Goal: Information Seeking & Learning: Learn about a topic

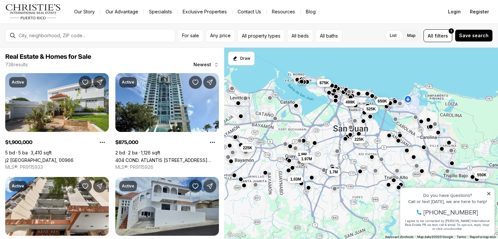
drag, startPoint x: 395, startPoint y: 130, endPoint x: 387, endPoint y: 76, distance: 54.8
click at [387, 76] on div "550K 225K 649K 499K 525K 225K 1.03M 875K 650K 1.9M 1.97M 1.7M" at bounding box center [361, 144] width 274 height 192
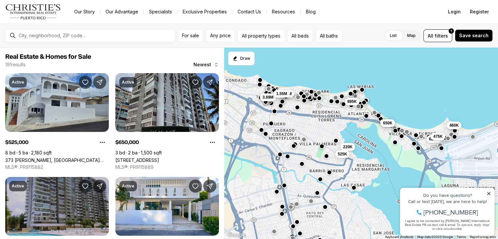
drag, startPoint x: 370, startPoint y: 76, endPoint x: 399, endPoint y: 32, distance: 52.8
click at [398, 87] on div "220K 525K 460K 375K 625K 650K 475K 3.69M 1.9M 1.4M 895K 1.55M" at bounding box center [361, 144] width 274 height 192
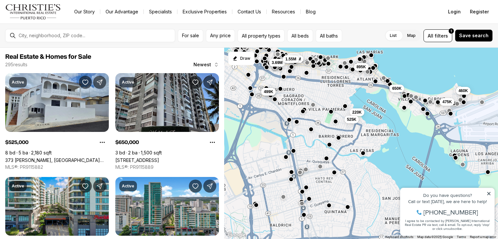
drag, startPoint x: 340, startPoint y: 189, endPoint x: 348, endPoint y: 165, distance: 26.2
click at [348, 165] on div "220K 525K 460K 650K 475K 3.69M 1.9M 1.4M 895K 1.55M 649K 499K" at bounding box center [361, 144] width 274 height 192
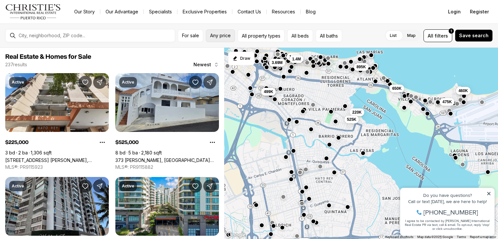
click at [224, 36] on span "Any price" at bounding box center [220, 35] width 21 height 5
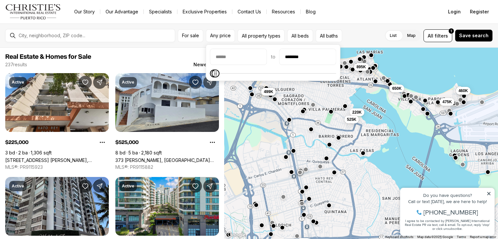
type input "********"
click at [214, 73] on icon "Maximum" at bounding box center [216, 73] width 5 height 5
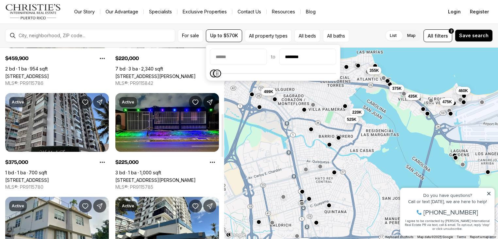
scroll to position [294, 0]
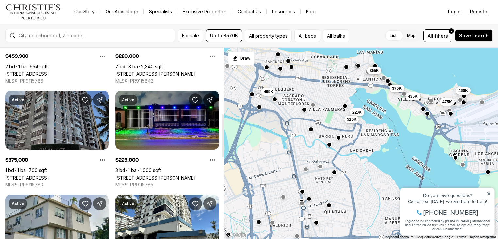
click at [49, 175] on link "4123 ISLA VERDE AVE #201, CAROLINA PR, 00979" at bounding box center [27, 178] width 44 height 6
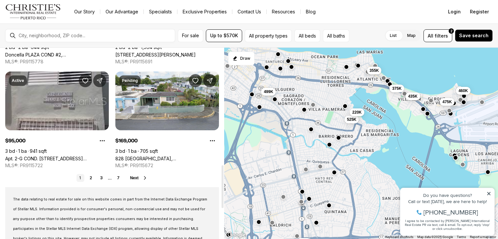
scroll to position [522, 0]
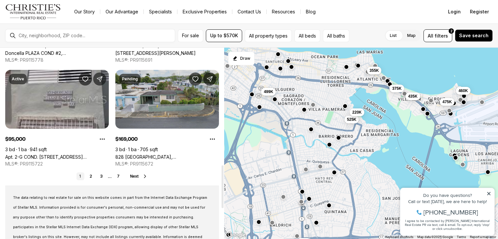
click at [171, 154] on link "828 [GEOGRAPHIC_DATA], [GEOGRAPHIC_DATA][PERSON_NAME], 00924" at bounding box center [166, 157] width 103 height 6
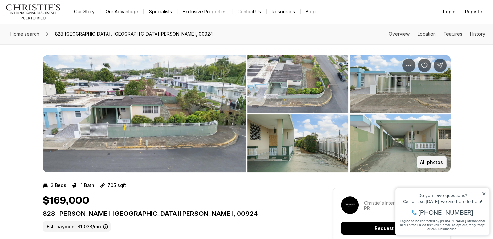
click at [429, 159] on button "All photos" at bounding box center [431, 162] width 30 height 12
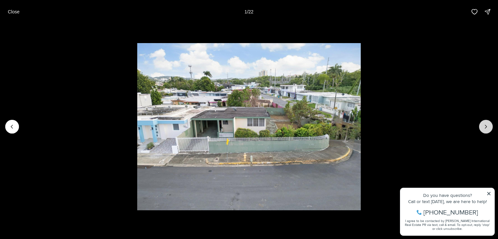
click at [484, 127] on icon "Next slide" at bounding box center [485, 126] width 7 height 7
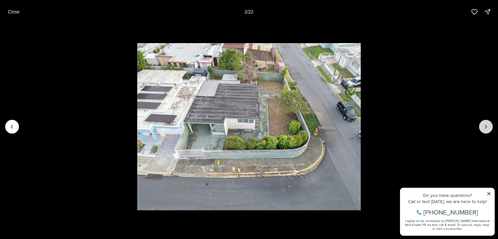
click at [483, 127] on icon "Next slide" at bounding box center [485, 126] width 7 height 7
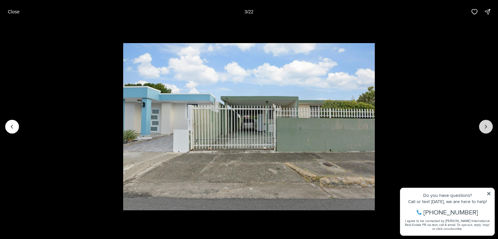
click at [483, 127] on icon "Next slide" at bounding box center [485, 126] width 7 height 7
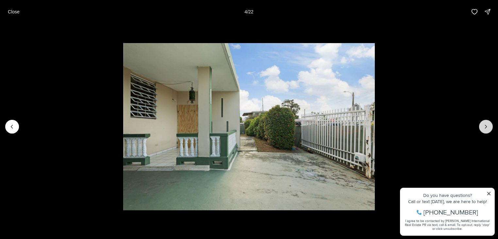
click at [483, 127] on icon "Next slide" at bounding box center [485, 126] width 7 height 7
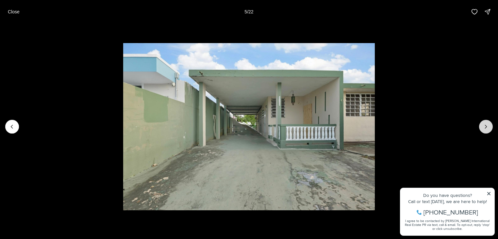
click at [483, 127] on icon "Next slide" at bounding box center [485, 126] width 7 height 7
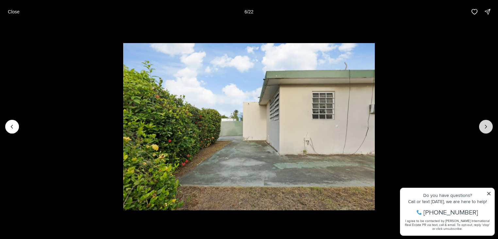
click at [483, 127] on icon "Next slide" at bounding box center [485, 126] width 7 height 7
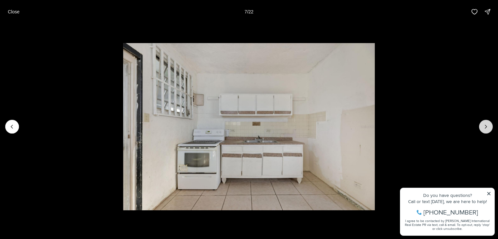
click at [483, 127] on icon "Next slide" at bounding box center [485, 126] width 7 height 7
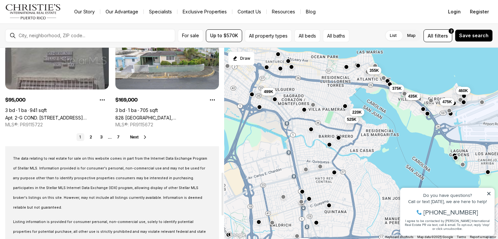
scroll to position [555, 0]
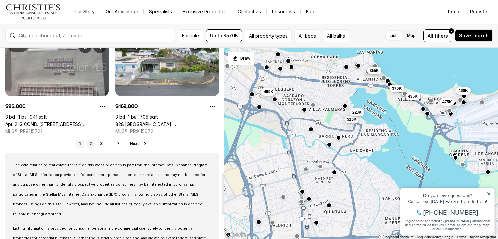
click at [92, 145] on link "2" at bounding box center [91, 144] width 8 height 8
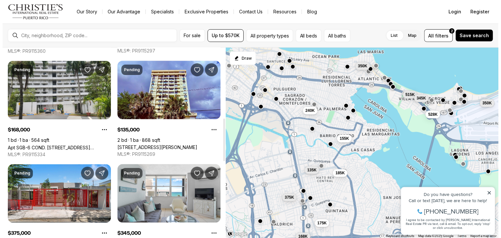
scroll to position [326, 0]
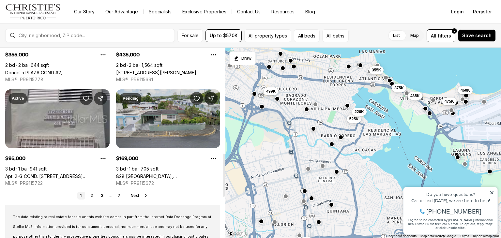
scroll to position [550, 0]
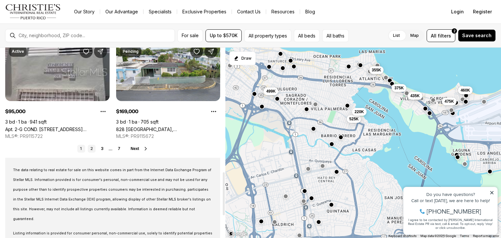
click at [91, 148] on link "2" at bounding box center [92, 149] width 8 height 8
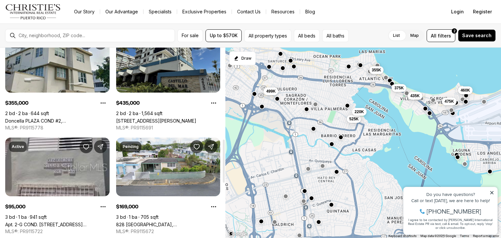
scroll to position [555, 0]
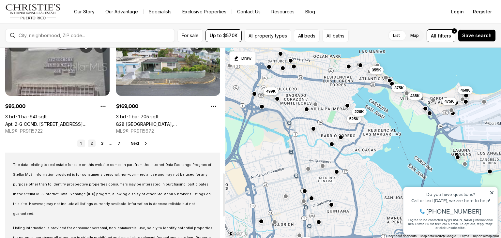
click at [93, 142] on link "2" at bounding box center [92, 144] width 8 height 8
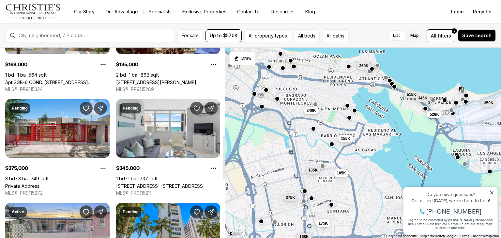
scroll to position [392, 0]
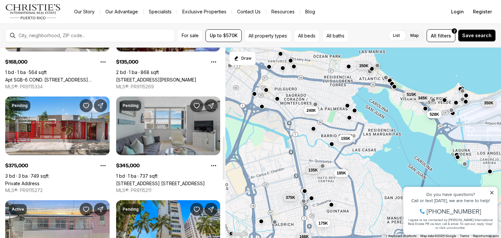
click at [161, 181] on link "3819 AVE. ISLA VERDE AVE #7A, CAROLINA PR, 00979" at bounding box center [160, 184] width 89 height 6
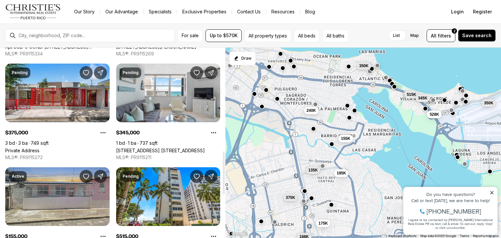
scroll to position [424, 0]
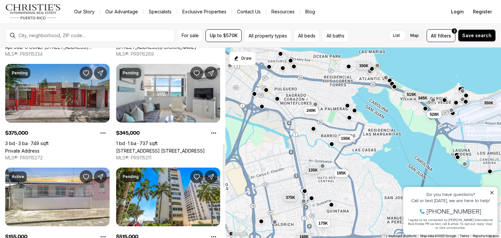
click at [40, 148] on link "Private Address" at bounding box center [22, 151] width 34 height 6
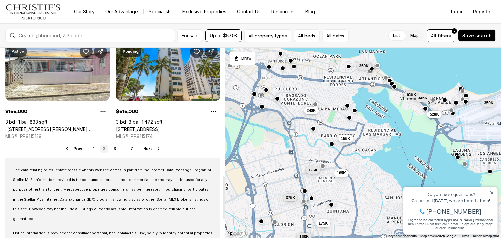
scroll to position [550, 0]
click at [113, 148] on link "3" at bounding box center [115, 149] width 8 height 8
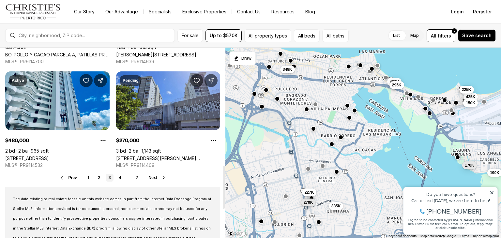
scroll to position [522, 0]
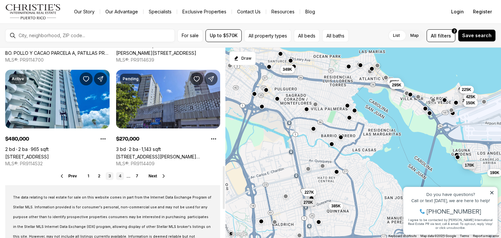
click at [121, 178] on link "4" at bounding box center [120, 176] width 8 height 8
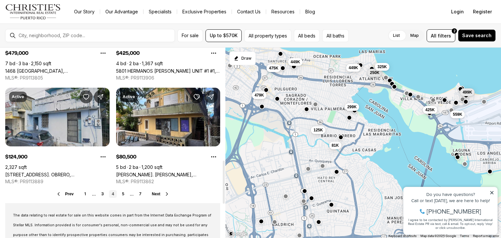
scroll to position [522, 0]
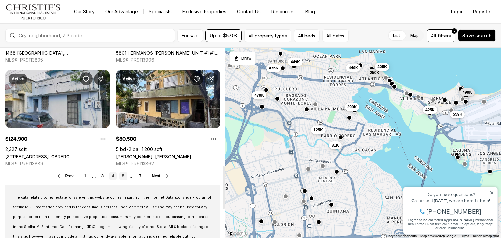
click at [122, 177] on link "5" at bounding box center [123, 176] width 8 height 8
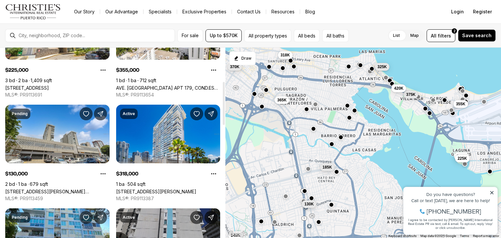
scroll to position [229, 0]
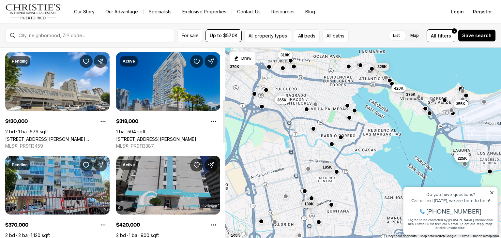
click at [163, 136] on link "[STREET_ADDRESS][PERSON_NAME]" at bounding box center [156, 139] width 80 height 6
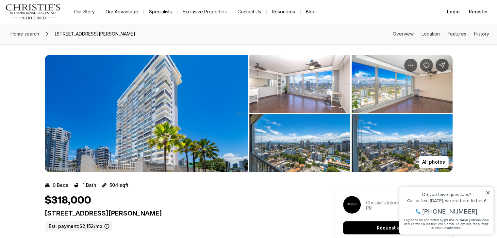
click at [207, 119] on img "View image gallery" at bounding box center [146, 114] width 203 height 118
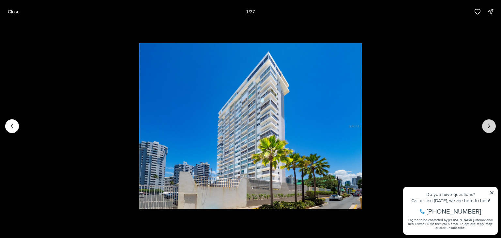
click at [490, 129] on icon "Next slide" at bounding box center [489, 126] width 7 height 7
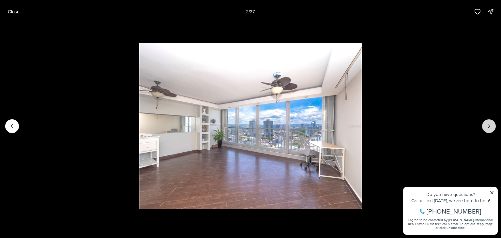
click at [490, 129] on icon "Next slide" at bounding box center [489, 126] width 7 height 7
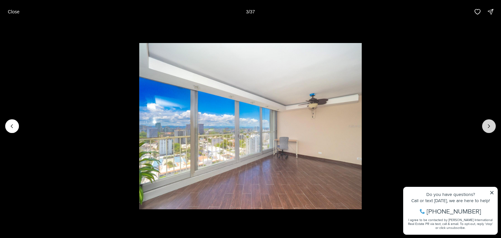
click at [490, 129] on icon "Next slide" at bounding box center [489, 126] width 7 height 7
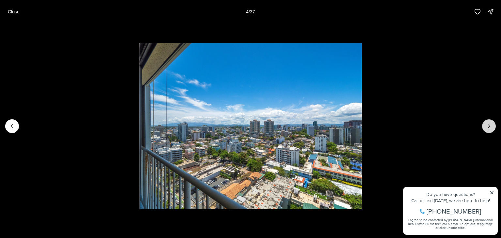
click at [490, 129] on icon "Next slide" at bounding box center [489, 126] width 7 height 7
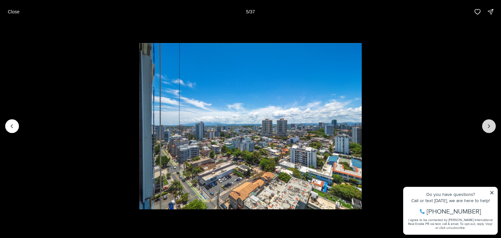
click at [490, 129] on icon "Next slide" at bounding box center [489, 126] width 7 height 7
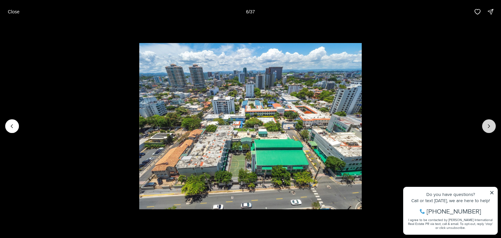
click at [490, 129] on icon "Next slide" at bounding box center [489, 126] width 7 height 7
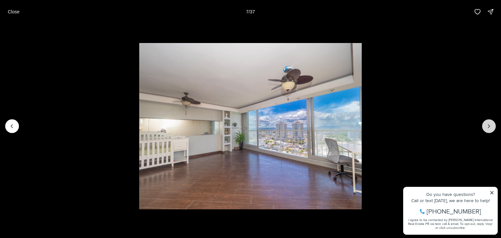
click at [490, 129] on icon "Next slide" at bounding box center [489, 126] width 7 height 7
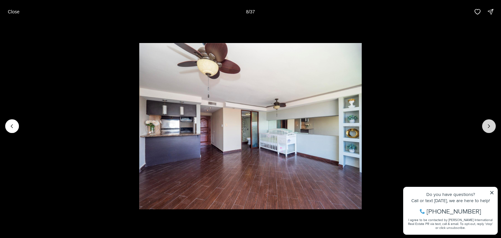
click at [490, 129] on icon "Next slide" at bounding box center [489, 126] width 7 height 7
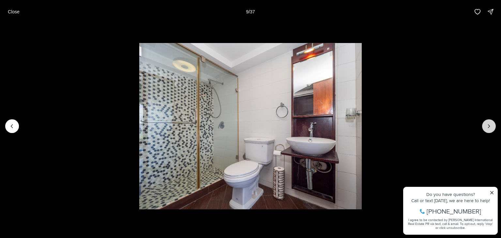
click at [490, 129] on icon "Next slide" at bounding box center [489, 126] width 7 height 7
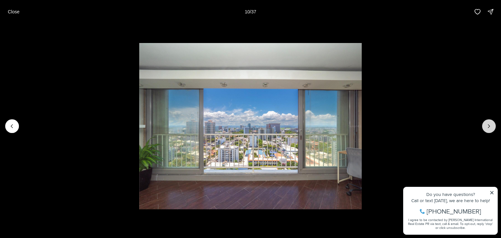
click at [490, 129] on icon "Next slide" at bounding box center [489, 126] width 7 height 7
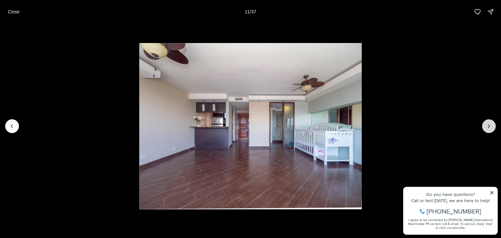
click at [490, 129] on icon "Next slide" at bounding box center [489, 126] width 7 height 7
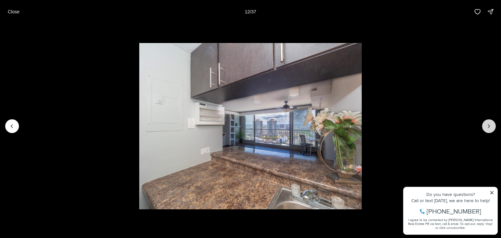
click at [490, 129] on icon "Next slide" at bounding box center [489, 126] width 7 height 7
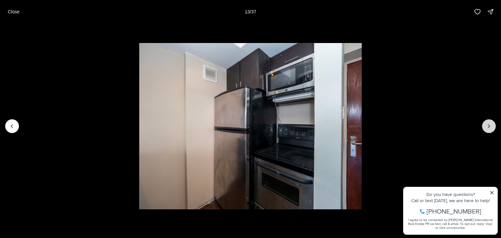
click at [490, 129] on icon "Next slide" at bounding box center [489, 126] width 7 height 7
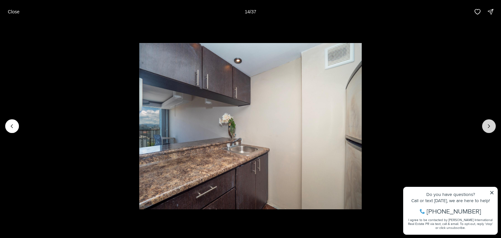
click at [490, 129] on icon "Next slide" at bounding box center [489, 126] width 7 height 7
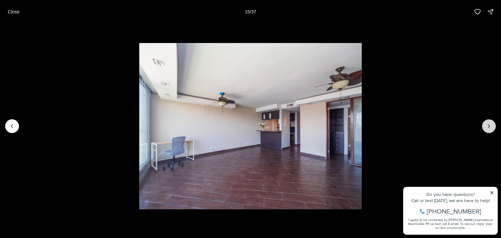
click at [490, 129] on icon "Next slide" at bounding box center [489, 126] width 7 height 7
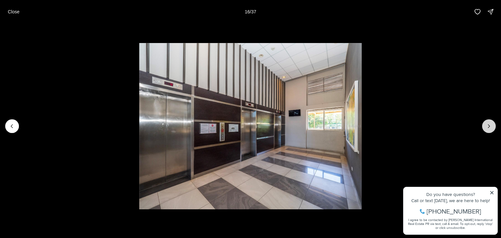
click at [489, 128] on icon "Next slide" at bounding box center [489, 126] width 7 height 7
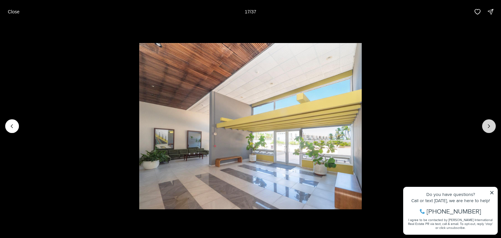
click at [489, 128] on icon "Next slide" at bounding box center [489, 126] width 7 height 7
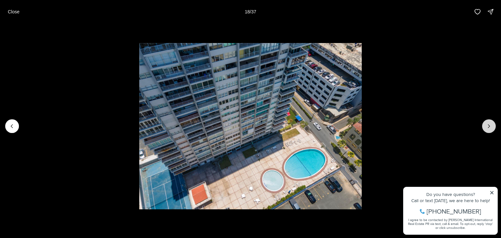
click at [489, 128] on icon "Next slide" at bounding box center [490, 126] width 2 height 3
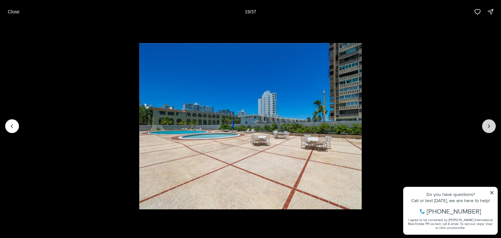
click at [489, 128] on icon "Next slide" at bounding box center [490, 126] width 2 height 3
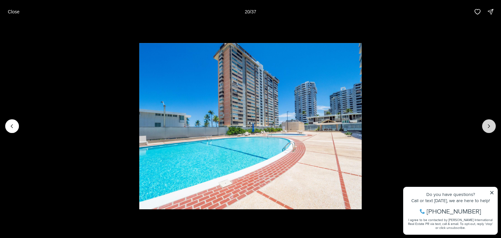
click at [489, 128] on icon "Next slide" at bounding box center [490, 126] width 2 height 3
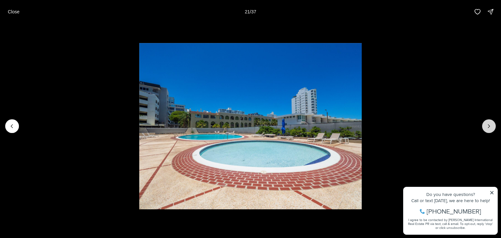
click at [489, 128] on icon "Next slide" at bounding box center [490, 126] width 2 height 3
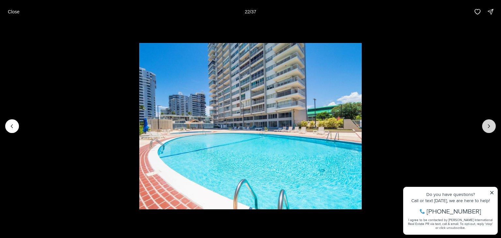
click at [489, 128] on icon "Next slide" at bounding box center [490, 126] width 2 height 3
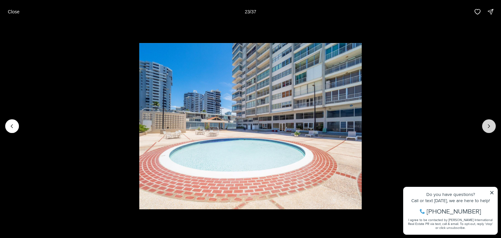
click at [489, 128] on icon "Next slide" at bounding box center [490, 126] width 2 height 3
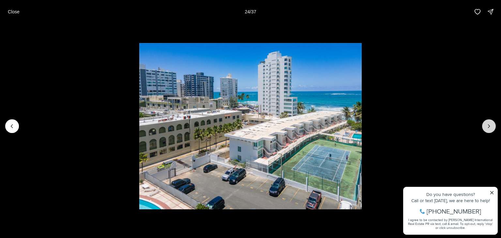
click at [489, 128] on icon "Next slide" at bounding box center [490, 126] width 2 height 3
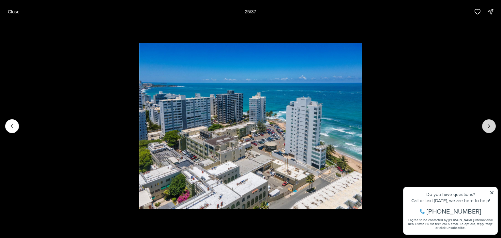
click at [489, 128] on icon "Next slide" at bounding box center [490, 126] width 2 height 3
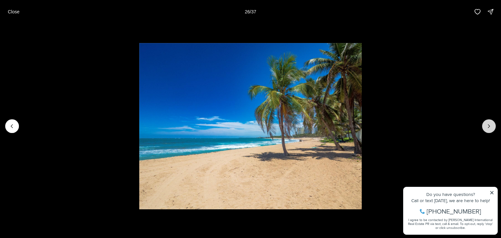
click at [489, 128] on icon "Next slide" at bounding box center [490, 126] width 2 height 3
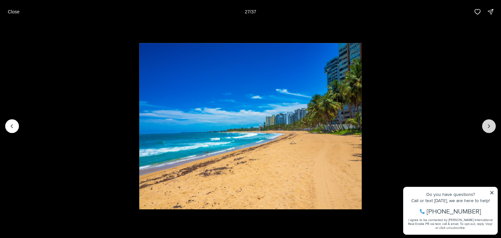
click at [489, 128] on icon "Next slide" at bounding box center [490, 126] width 2 height 3
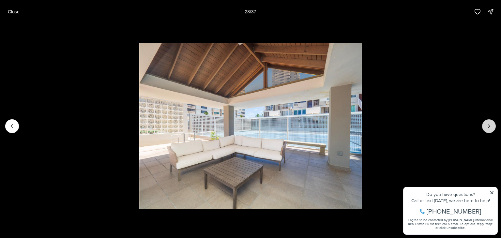
click at [489, 128] on icon "Next slide" at bounding box center [490, 126] width 2 height 3
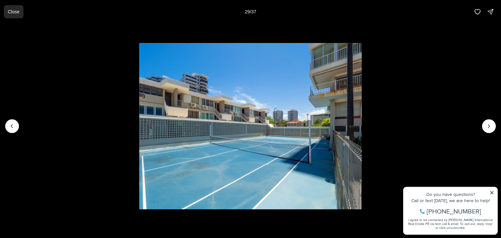
click at [16, 14] on p "Close" at bounding box center [14, 11] width 12 height 5
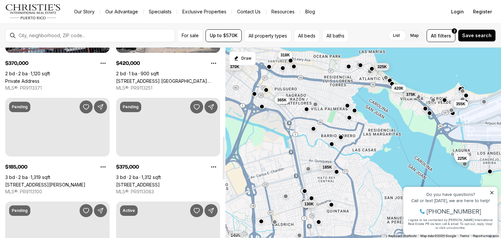
scroll to position [392, 0]
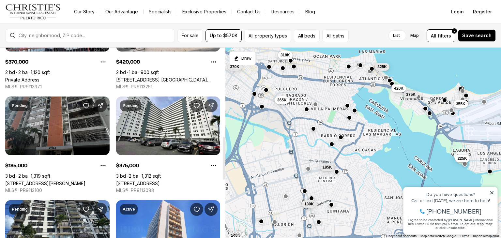
click at [50, 181] on link "[STREET_ADDRESS][PERSON_NAME]" at bounding box center [45, 184] width 80 height 6
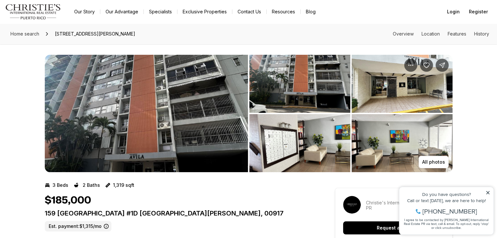
click at [162, 106] on img "View image gallery" at bounding box center [146, 114] width 203 height 118
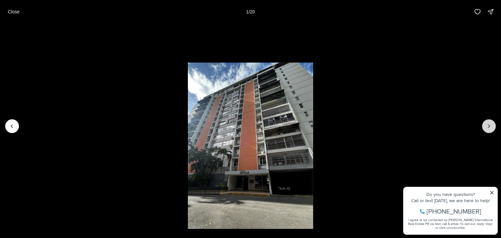
click at [489, 127] on icon "Next slide" at bounding box center [489, 126] width 7 height 7
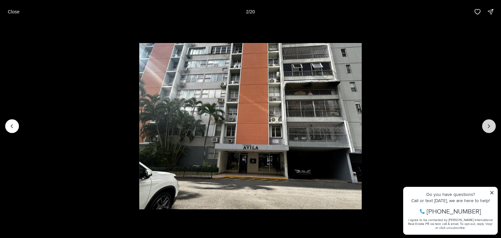
click at [489, 127] on icon "Next slide" at bounding box center [489, 126] width 7 height 7
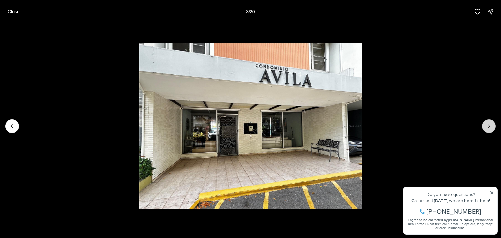
click at [489, 127] on icon "Next slide" at bounding box center [489, 126] width 7 height 7
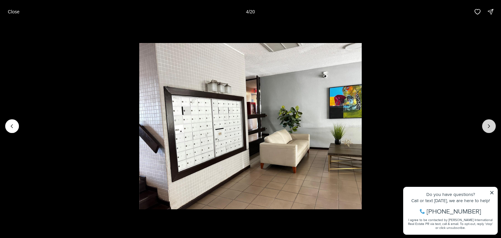
click at [489, 127] on icon "Next slide" at bounding box center [489, 126] width 7 height 7
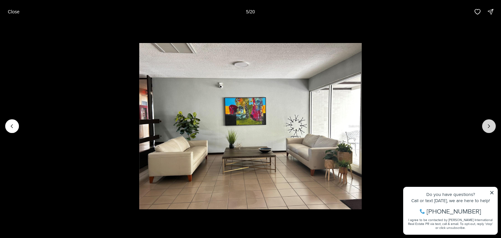
click at [489, 127] on icon "Next slide" at bounding box center [489, 126] width 7 height 7
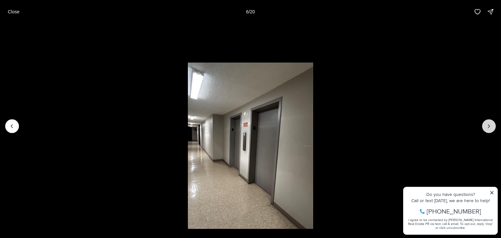
click at [489, 127] on icon "Next slide" at bounding box center [489, 126] width 7 height 7
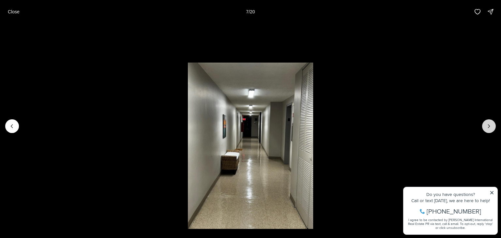
click at [489, 127] on icon "Next slide" at bounding box center [489, 126] width 7 height 7
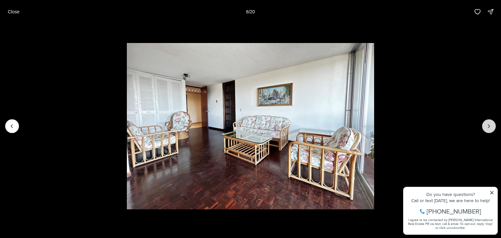
click at [490, 126] on icon "Next slide" at bounding box center [489, 126] width 7 height 7
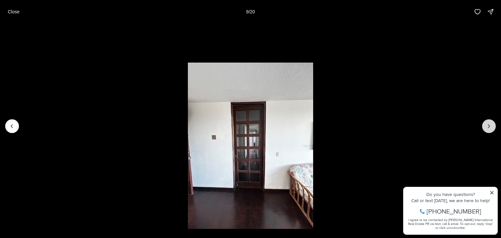
click at [490, 126] on icon "Next slide" at bounding box center [489, 126] width 7 height 7
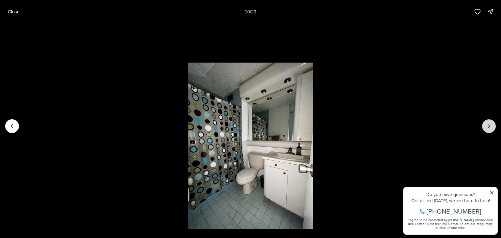
click at [490, 126] on icon "Next slide" at bounding box center [489, 126] width 7 height 7
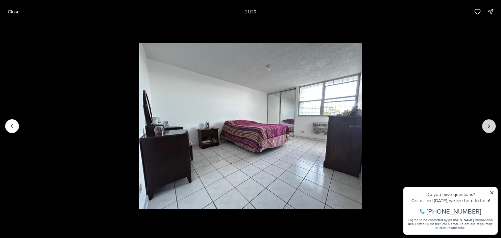
click at [490, 126] on icon "Next slide" at bounding box center [489, 126] width 7 height 7
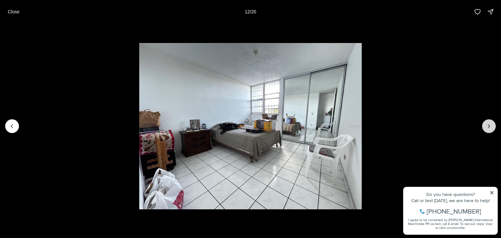
click at [490, 126] on icon "Next slide" at bounding box center [489, 126] width 7 height 7
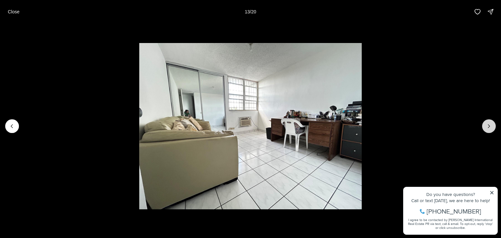
click at [490, 126] on icon "Next slide" at bounding box center [489, 126] width 7 height 7
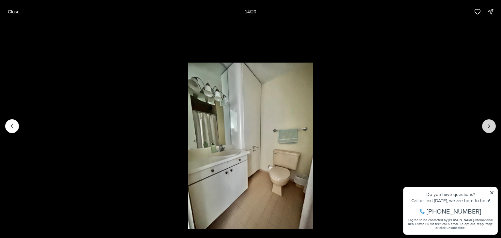
click at [490, 126] on icon "Next slide" at bounding box center [489, 126] width 7 height 7
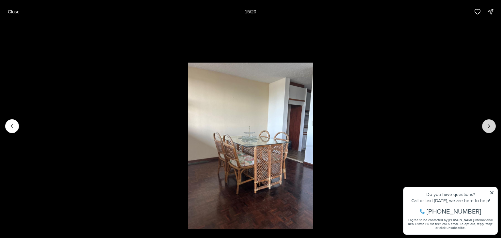
click at [489, 126] on icon "Next slide" at bounding box center [489, 126] width 7 height 7
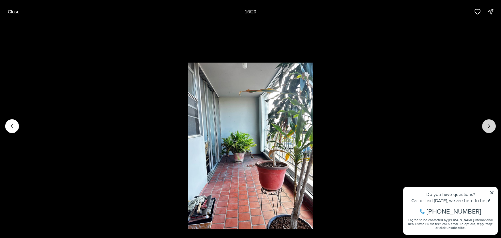
click at [489, 126] on icon "Next slide" at bounding box center [489, 126] width 7 height 7
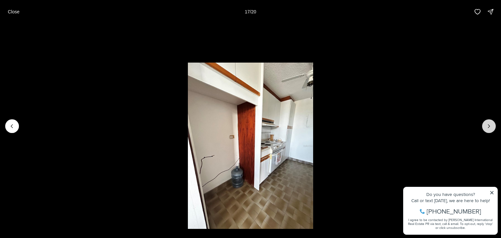
click at [489, 126] on icon "Next slide" at bounding box center [489, 126] width 7 height 7
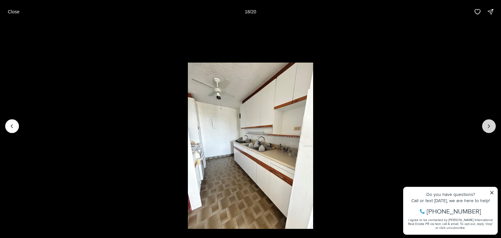
click at [489, 126] on icon "Next slide" at bounding box center [489, 126] width 7 height 7
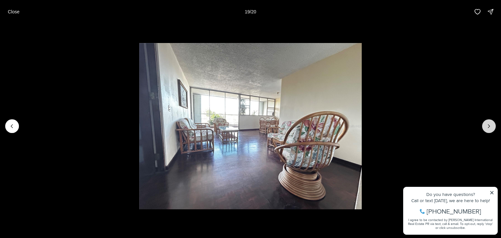
click at [489, 126] on icon "Next slide" at bounding box center [489, 126] width 7 height 7
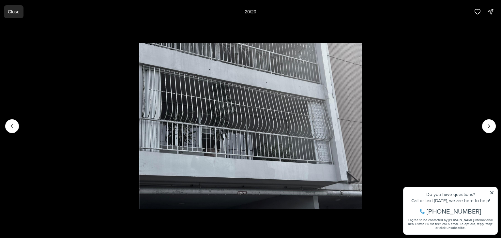
click at [12, 11] on p "Close" at bounding box center [14, 11] width 12 height 5
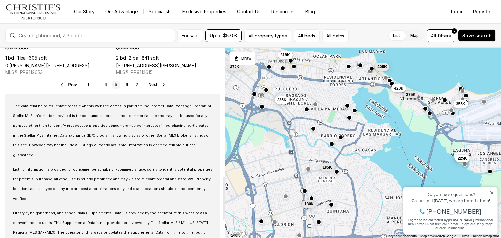
scroll to position [620, 0]
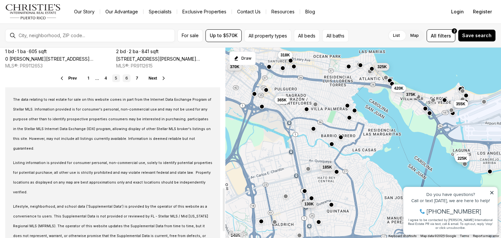
click at [124, 79] on link "6" at bounding box center [127, 78] width 8 height 8
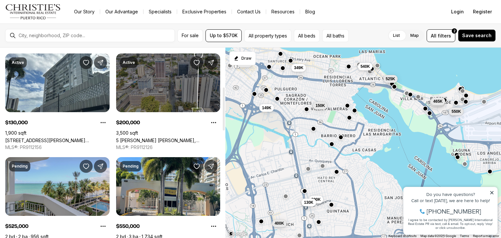
scroll to position [98, 0]
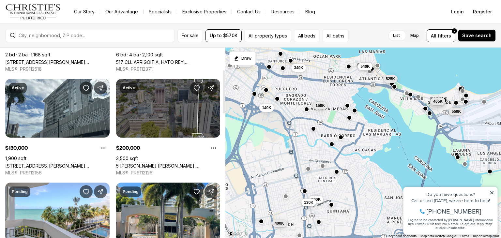
click at [167, 163] on link "5 [PERSON_NAME] [PERSON_NAME], [GEOGRAPHIC_DATA][PERSON_NAME], 00917" at bounding box center [168, 166] width 104 height 6
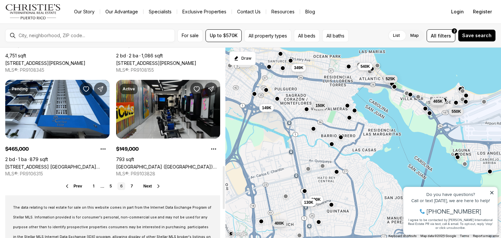
scroll to position [522, 0]
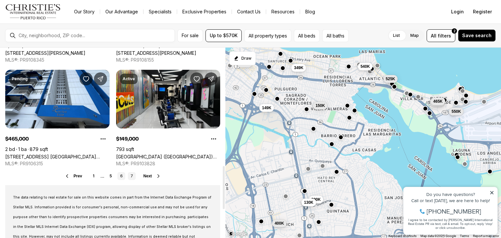
click at [130, 177] on link "7" at bounding box center [132, 176] width 8 height 8
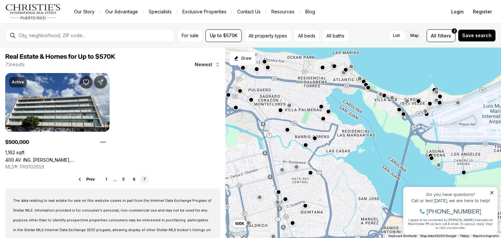
drag, startPoint x: 401, startPoint y: 121, endPoint x: 266, endPoint y: 116, distance: 134.9
click at [269, 116] on div "500K" at bounding box center [364, 143] width 276 height 191
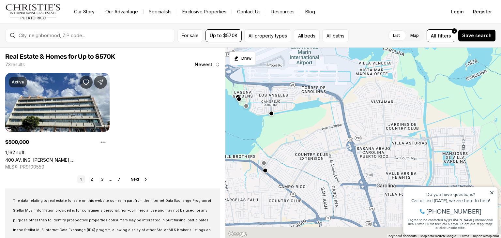
drag, startPoint x: 328, startPoint y: 160, endPoint x: 302, endPoint y: 88, distance: 76.8
click at [301, 97] on div at bounding box center [364, 143] width 276 height 191
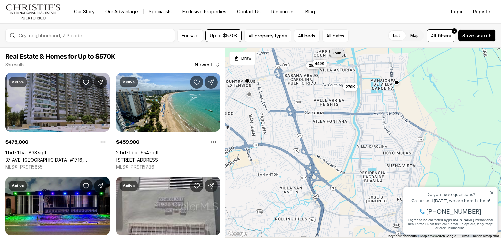
drag, startPoint x: 379, startPoint y: 124, endPoint x: 315, endPoint y: 109, distance: 66.2
click at [314, 109] on div "169K 225K 399K 250K 270K 449K" at bounding box center [364, 143] width 276 height 191
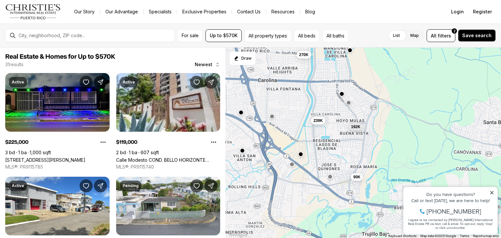
drag, startPoint x: 363, startPoint y: 168, endPoint x: 347, endPoint y: 88, distance: 82.1
click at [347, 88] on div "399K 270K 449K 192K 239K 90K" at bounding box center [364, 143] width 276 height 191
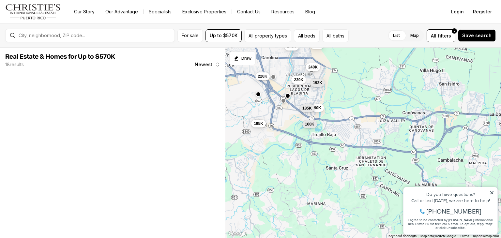
drag, startPoint x: 398, startPoint y: 116, endPoint x: 357, endPoint y: 108, distance: 41.6
click at [358, 106] on div "192K 239K 90K 220K 185K 160K 270K 195K 240K 330K" at bounding box center [364, 143] width 276 height 191
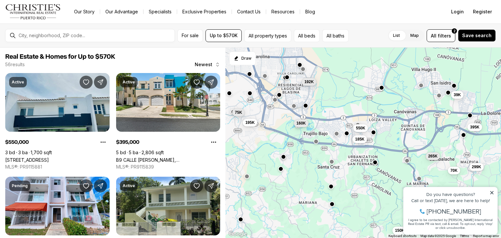
click at [336, 134] on button "button" at bounding box center [336, 133] width 5 height 5
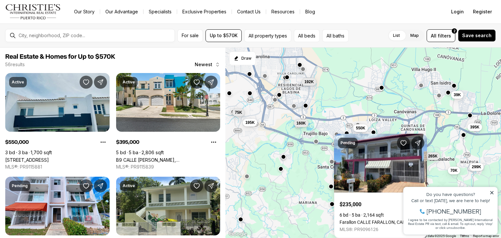
click at [354, 76] on div "192K 160K 195K 550K 185K 265K 75K 39K 70K 150K 395K 299K" at bounding box center [364, 143] width 276 height 191
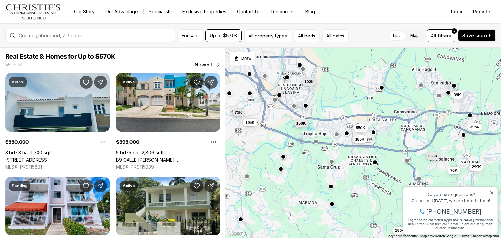
click at [352, 91] on div "192K 160K 195K 550K 185K 265K 75K 39K 70K 150K 395K 299K" at bounding box center [364, 143] width 276 height 191
click at [362, 139] on span "185K" at bounding box center [359, 138] width 9 height 5
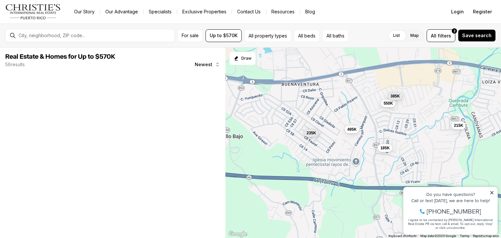
drag, startPoint x: 339, startPoint y: 137, endPoint x: 395, endPoint y: 73, distance: 84.9
click at [394, 75] on div "550K 185K 495K 385K 215K 235K" at bounding box center [364, 143] width 276 height 191
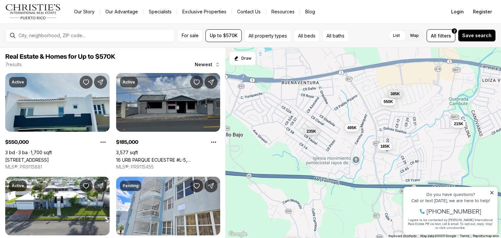
click at [396, 95] on span "385K" at bounding box center [395, 93] width 9 height 5
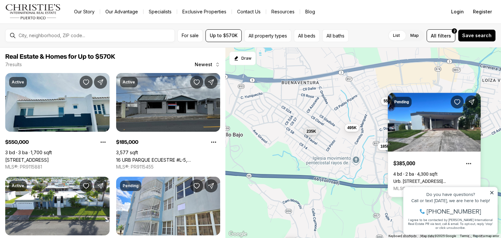
click at [385, 102] on span "550K" at bounding box center [388, 100] width 9 height 5
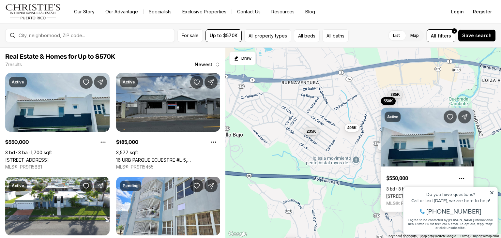
click at [425, 94] on div "550K 185K 495K 385K 215K 235K 130K" at bounding box center [364, 143] width 276 height 191
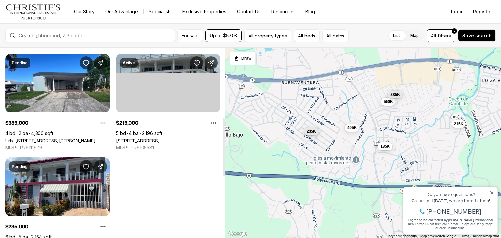
scroll to position [229, 0]
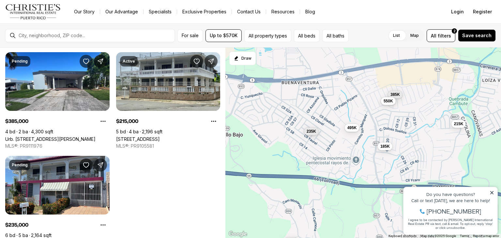
click at [389, 102] on span "550K" at bounding box center [388, 100] width 9 height 5
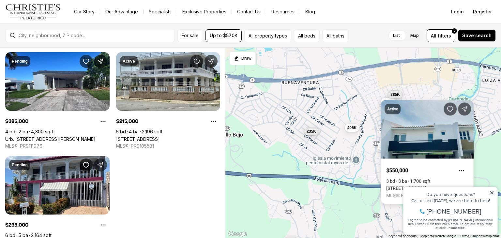
click at [418, 97] on div "550K 185K 495K 385K 215K 235K 130K" at bounding box center [364, 143] width 276 height 191
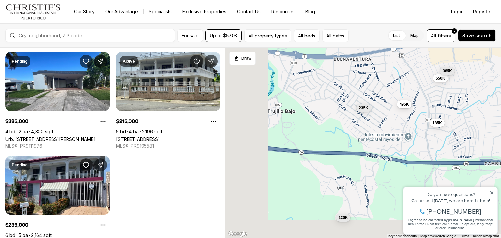
drag, startPoint x: 320, startPoint y: 168, endPoint x: 404, endPoint y: 123, distance: 96.1
click at [404, 123] on div "550K 185K 495K 385K 215K 235K 130K" at bounding box center [364, 143] width 276 height 191
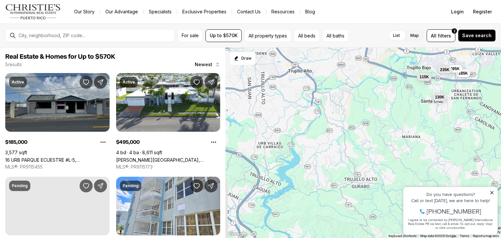
drag, startPoint x: 337, startPoint y: 198, endPoint x: 379, endPoint y: 145, distance: 66.7
click at [379, 145] on div "185K 495K 235K 130K 115K" at bounding box center [364, 143] width 276 height 191
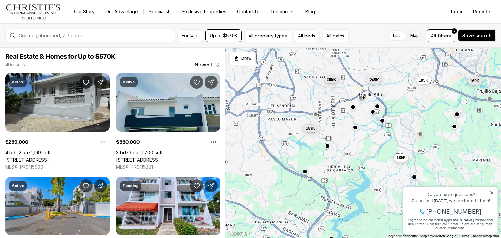
drag, startPoint x: 323, startPoint y: 132, endPoint x: 396, endPoint y: 157, distance: 77.2
click at [396, 157] on div "185K 495K 550K 180K 160K 245K 195K 150K 259K 189K 295K 60K" at bounding box center [364, 143] width 276 height 191
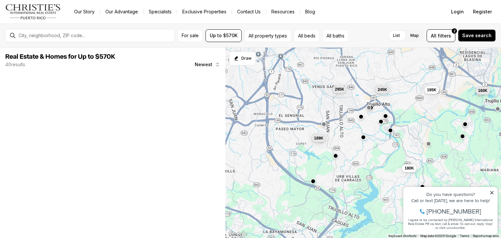
drag, startPoint x: 344, startPoint y: 137, endPoint x: 350, endPoint y: 146, distance: 10.3
click at [350, 146] on div "180K 160K 245K 195K 189K 295K" at bounding box center [364, 143] width 276 height 191
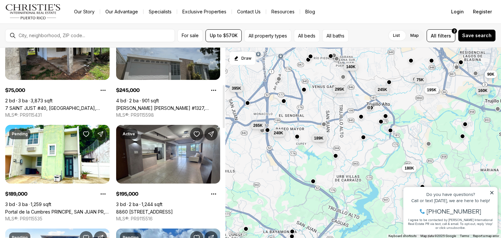
scroll to position [131, 0]
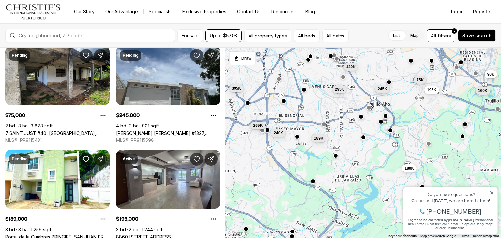
click at [384, 89] on span "245K" at bounding box center [382, 88] width 9 height 5
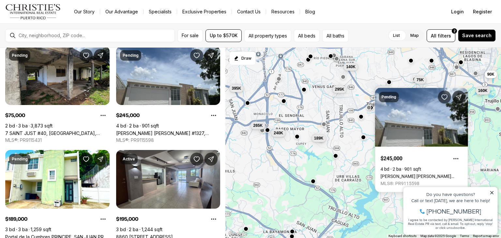
click at [378, 68] on div "180K 160K 245K 195K 189K 295K 75K 240K 265K 140K 90K 395K" at bounding box center [364, 143] width 276 height 191
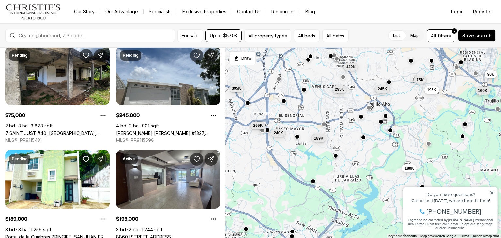
click at [383, 90] on span "245K" at bounding box center [382, 88] width 9 height 5
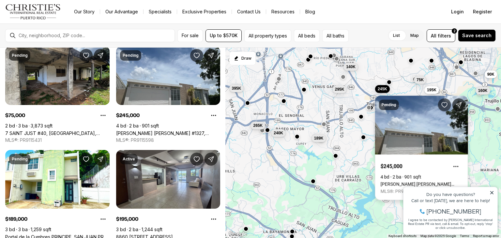
click at [428, 182] on link "Camelia CAMELIA #1327, TRUJILLO ALTO PR, 00976" at bounding box center [422, 184] width 82 height 5
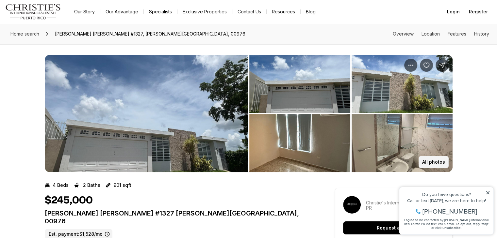
click at [430, 162] on p "All photos" at bounding box center [433, 162] width 23 height 5
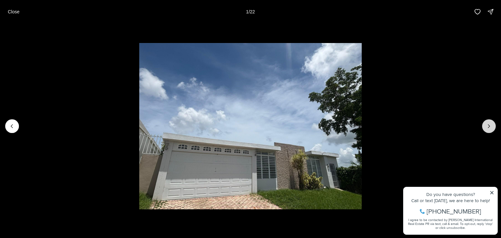
click at [485, 125] on button "Next slide" at bounding box center [490, 126] width 14 height 14
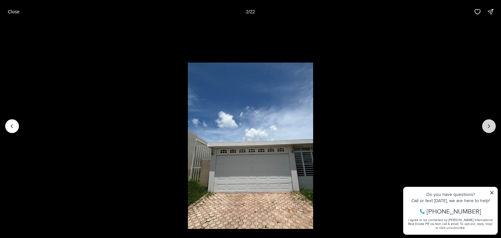
click at [487, 126] on icon "Next slide" at bounding box center [489, 126] width 7 height 7
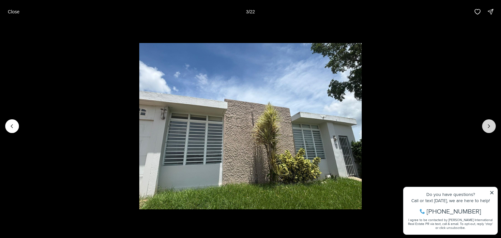
click at [490, 127] on icon "Next slide" at bounding box center [489, 126] width 7 height 7
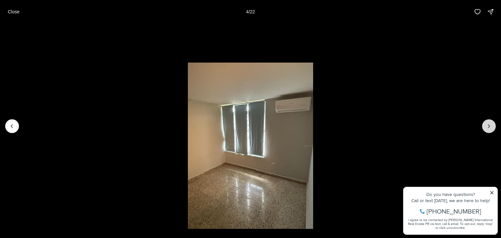
click at [490, 127] on icon "Next slide" at bounding box center [489, 126] width 7 height 7
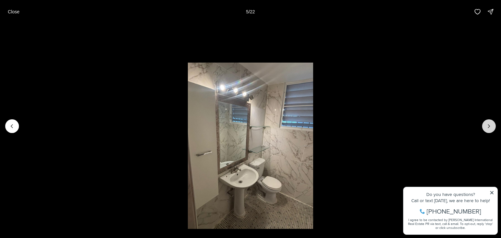
click at [490, 127] on icon "Next slide" at bounding box center [489, 126] width 7 height 7
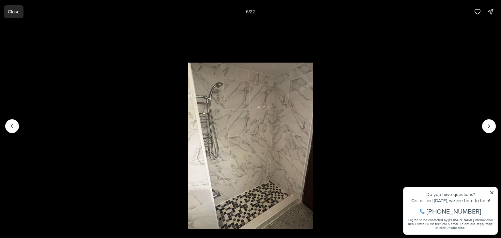
click at [14, 12] on p "Close" at bounding box center [14, 11] width 12 height 5
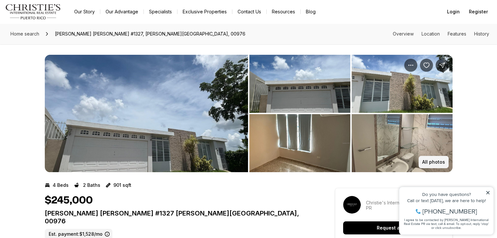
click at [436, 161] on p "All photos" at bounding box center [433, 162] width 23 height 5
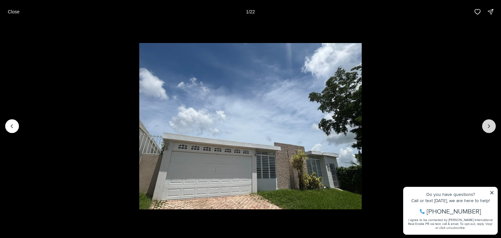
click at [486, 126] on button "Next slide" at bounding box center [490, 126] width 14 height 14
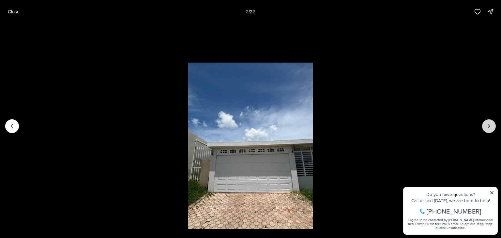
click at [486, 126] on icon "Next slide" at bounding box center [489, 126] width 7 height 7
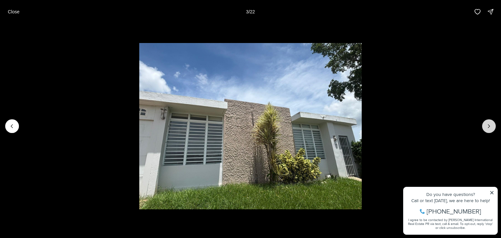
click at [486, 126] on button "Next slide" at bounding box center [490, 126] width 14 height 14
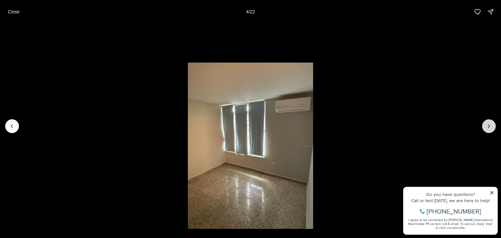
click at [486, 126] on button "Next slide" at bounding box center [490, 126] width 14 height 14
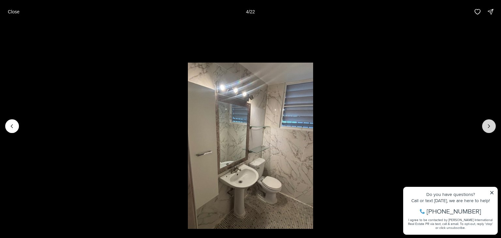
click at [486, 126] on button "Next slide" at bounding box center [490, 126] width 14 height 14
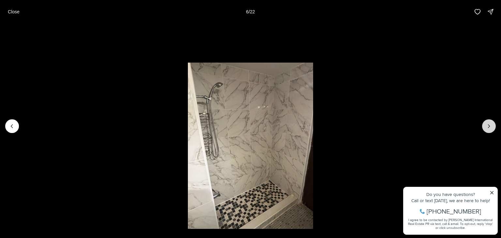
click at [487, 126] on icon "Next slide" at bounding box center [489, 126] width 7 height 7
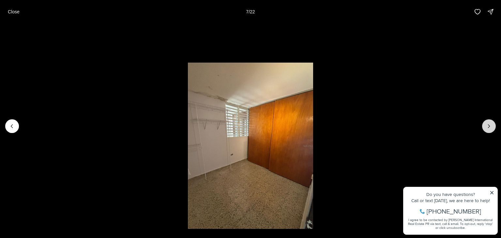
click at [487, 126] on icon "Next slide" at bounding box center [489, 126] width 7 height 7
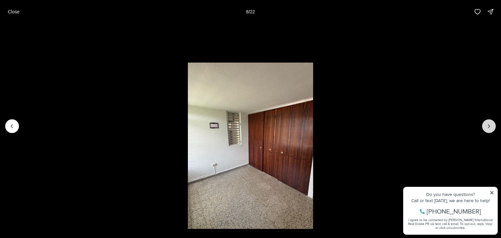
click at [487, 126] on icon "Next slide" at bounding box center [489, 126] width 7 height 7
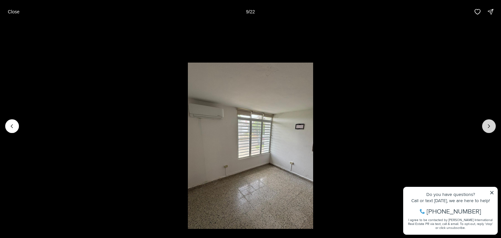
click at [487, 126] on icon "Next slide" at bounding box center [489, 126] width 7 height 7
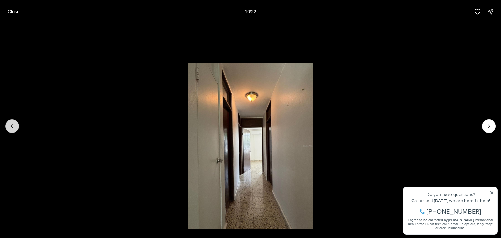
click at [14, 128] on icon "Previous slide" at bounding box center [12, 126] width 7 height 7
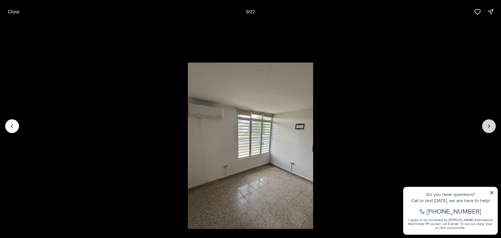
click at [492, 127] on icon "Next slide" at bounding box center [489, 126] width 7 height 7
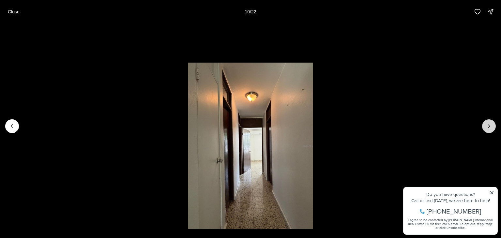
click at [490, 128] on icon "Next slide" at bounding box center [489, 126] width 7 height 7
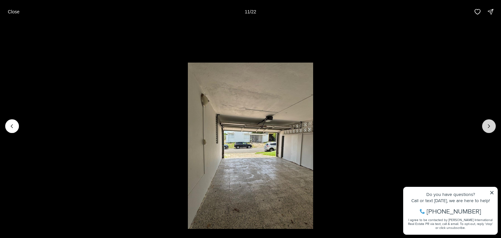
click at [488, 127] on icon "Next slide" at bounding box center [489, 126] width 7 height 7
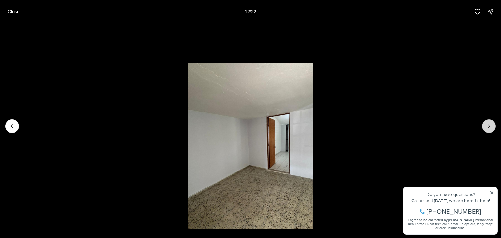
click at [488, 127] on icon "Next slide" at bounding box center [489, 126] width 7 height 7
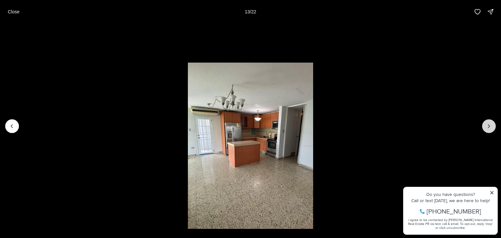
click at [488, 127] on icon "Next slide" at bounding box center [489, 126] width 7 height 7
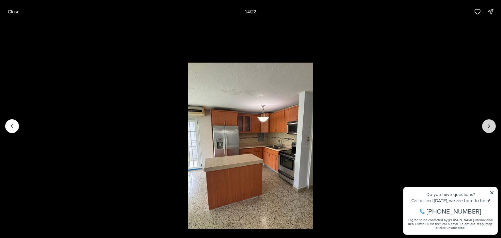
click at [488, 127] on icon "Next slide" at bounding box center [489, 126] width 7 height 7
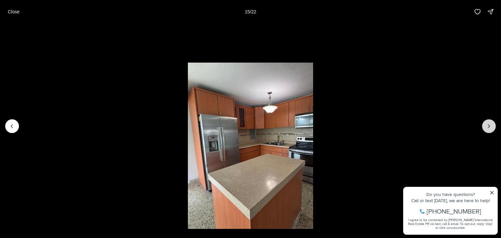
click at [488, 127] on icon "Next slide" at bounding box center [489, 126] width 7 height 7
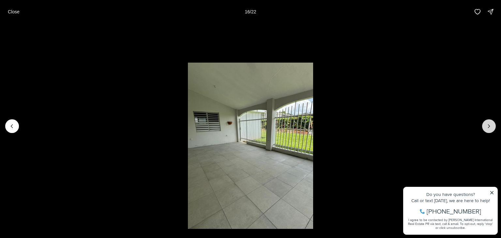
click at [488, 127] on icon "Next slide" at bounding box center [489, 126] width 7 height 7
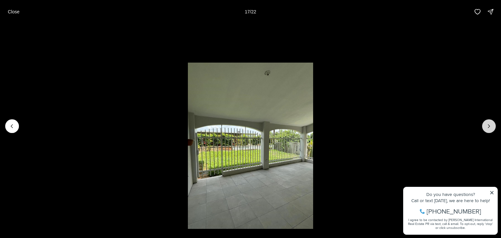
click at [488, 127] on icon "Next slide" at bounding box center [489, 126] width 7 height 7
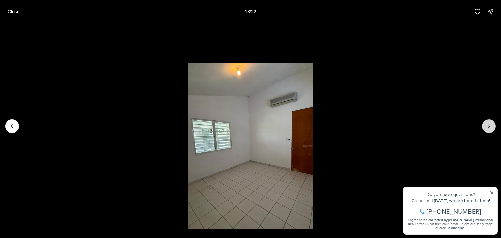
click at [488, 127] on icon "Next slide" at bounding box center [489, 126] width 7 height 7
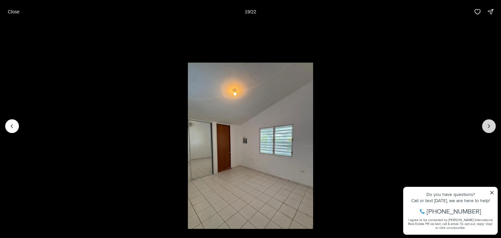
click at [488, 127] on icon "Next slide" at bounding box center [489, 126] width 7 height 7
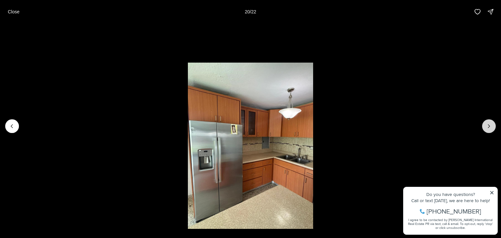
click at [488, 127] on icon "Next slide" at bounding box center [489, 126] width 7 height 7
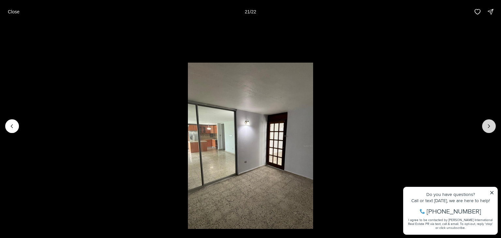
click at [488, 127] on icon "Next slide" at bounding box center [489, 126] width 7 height 7
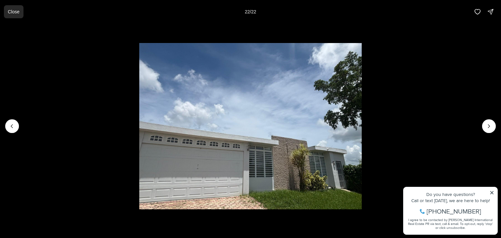
click at [17, 14] on p "Close" at bounding box center [14, 11] width 12 height 5
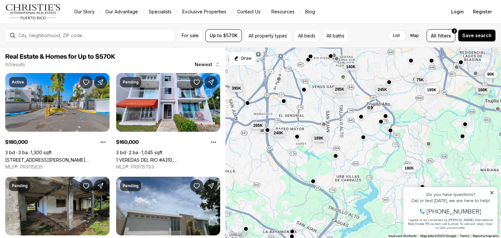
click at [483, 90] on span "160K" at bounding box center [482, 89] width 9 height 5
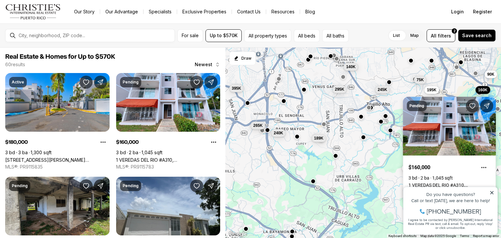
click at [453, 183] on link "1 VEREDAS DEL RIO #A310, CAROLINA PR, 00987" at bounding box center [450, 185] width 82 height 5
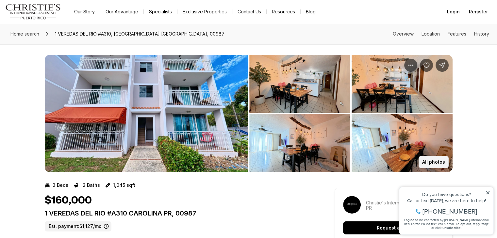
click at [439, 161] on p "All photos" at bounding box center [433, 162] width 23 height 5
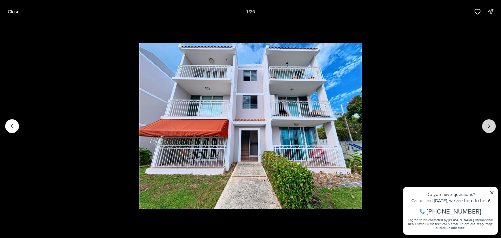
click at [492, 128] on icon "Next slide" at bounding box center [489, 126] width 7 height 7
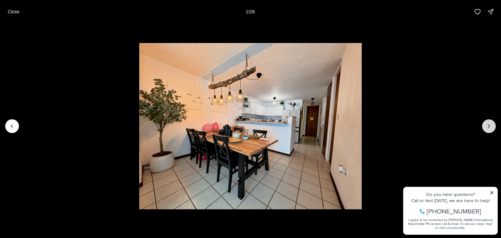
click at [492, 128] on icon "Next slide" at bounding box center [489, 126] width 7 height 7
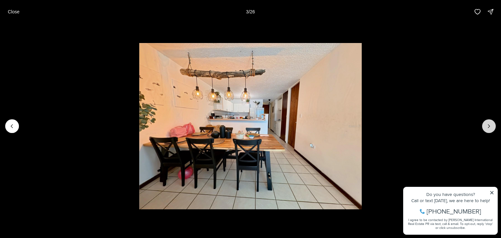
click at [492, 128] on icon "Next slide" at bounding box center [489, 126] width 7 height 7
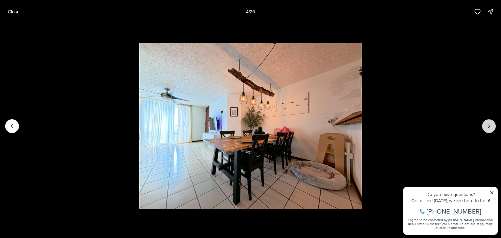
click at [492, 128] on icon "Next slide" at bounding box center [489, 126] width 7 height 7
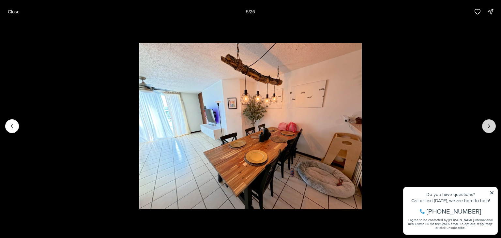
click at [492, 128] on icon "Next slide" at bounding box center [489, 126] width 7 height 7
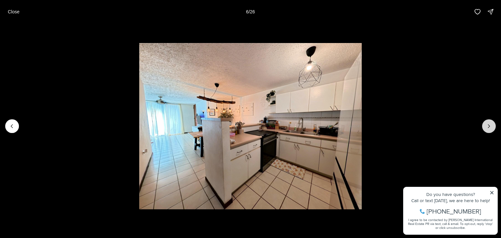
click at [492, 128] on icon "Next slide" at bounding box center [489, 126] width 7 height 7
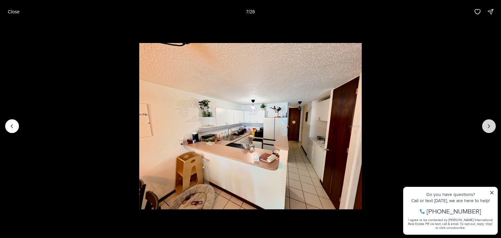
click at [492, 128] on icon "Next slide" at bounding box center [489, 126] width 7 height 7
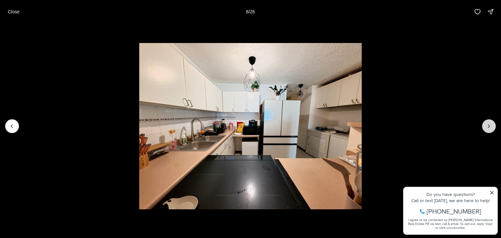
click at [492, 128] on icon "Next slide" at bounding box center [489, 126] width 7 height 7
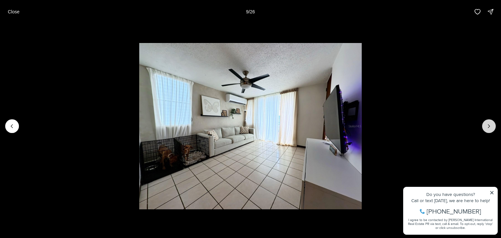
click at [492, 128] on icon "Next slide" at bounding box center [489, 126] width 7 height 7
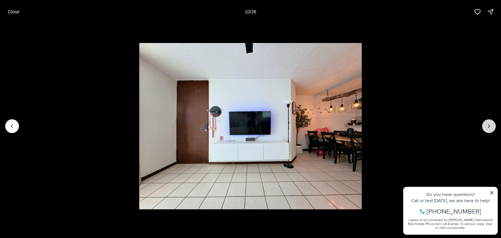
click at [492, 128] on icon "Next slide" at bounding box center [489, 126] width 7 height 7
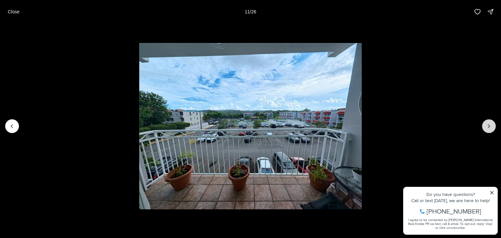
click at [490, 127] on icon "Next slide" at bounding box center [489, 126] width 7 height 7
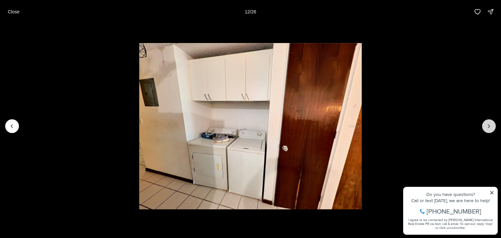
click at [490, 127] on icon "Next slide" at bounding box center [489, 126] width 7 height 7
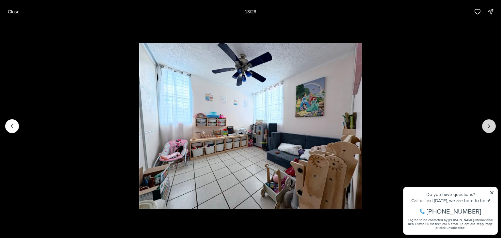
click at [490, 127] on icon "Next slide" at bounding box center [489, 126] width 7 height 7
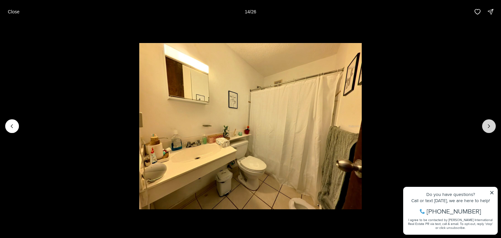
click at [490, 127] on icon "Next slide" at bounding box center [489, 126] width 7 height 7
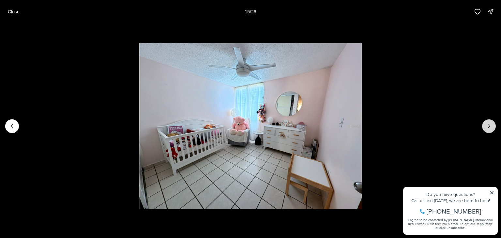
click at [490, 127] on icon "Next slide" at bounding box center [489, 126] width 7 height 7
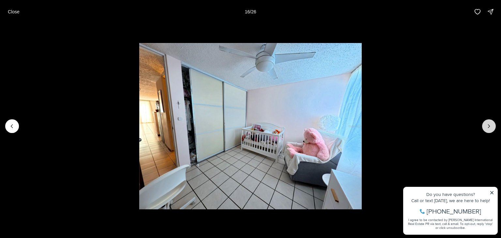
click at [490, 127] on icon "Next slide" at bounding box center [489, 126] width 7 height 7
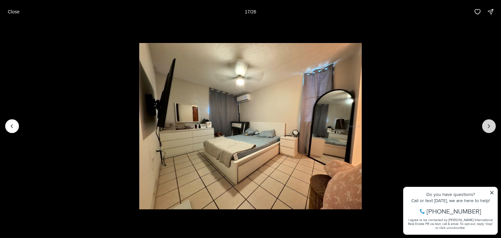
click at [490, 127] on icon "Next slide" at bounding box center [489, 126] width 7 height 7
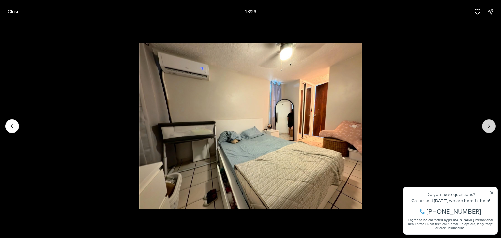
click at [489, 126] on icon "Next slide" at bounding box center [489, 126] width 7 height 7
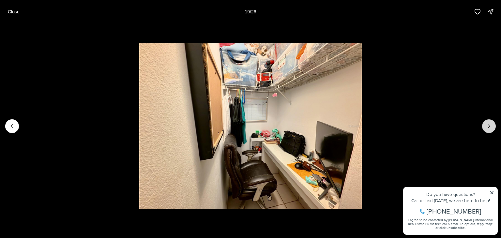
click at [487, 126] on icon "Next slide" at bounding box center [489, 126] width 7 height 7
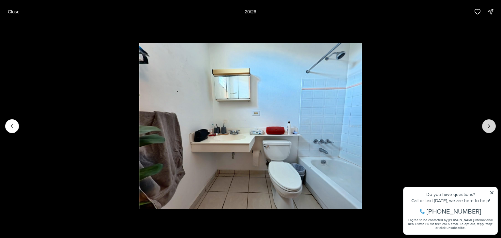
click at [487, 126] on icon "Next slide" at bounding box center [489, 126] width 7 height 7
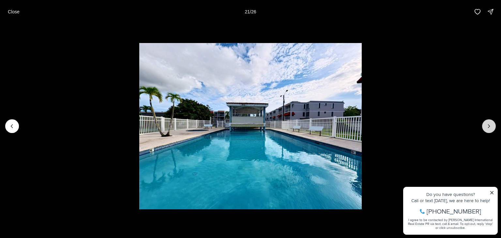
click at [487, 126] on icon "Next slide" at bounding box center [489, 126] width 7 height 7
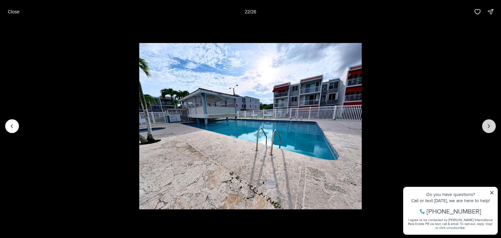
click at [487, 126] on icon "Next slide" at bounding box center [489, 126] width 7 height 7
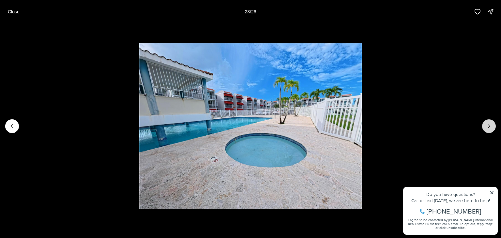
click at [487, 126] on icon "Next slide" at bounding box center [489, 126] width 7 height 7
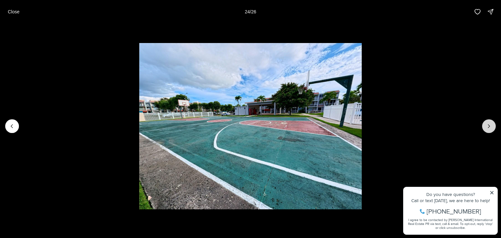
click at [487, 126] on icon "Next slide" at bounding box center [489, 126] width 7 height 7
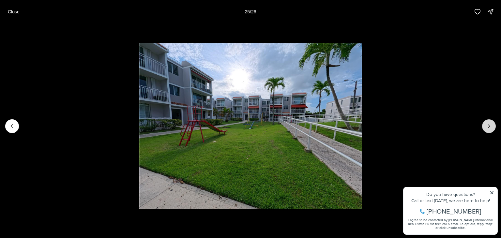
click at [487, 126] on icon "Next slide" at bounding box center [489, 126] width 7 height 7
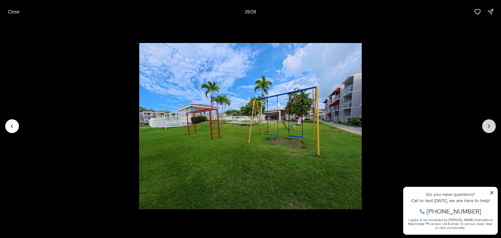
click at [487, 126] on div at bounding box center [490, 126] width 14 height 14
click at [486, 126] on div at bounding box center [490, 126] width 14 height 14
click at [11, 12] on p "Close" at bounding box center [14, 11] width 12 height 5
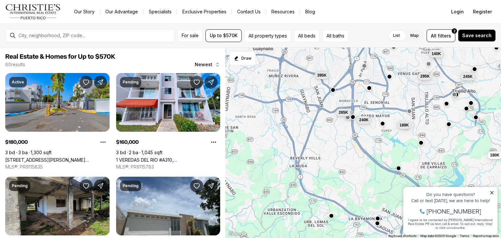
drag, startPoint x: 353, startPoint y: 152, endPoint x: 439, endPoint y: 139, distance: 87.2
click at [439, 139] on div "180K 160K 75K 245K 189K 195K 240K 265K 140K 395K 90K 295K" at bounding box center [364, 143] width 276 height 191
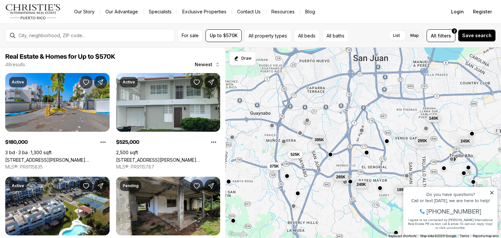
drag, startPoint x: 332, startPoint y: 139, endPoint x: 330, endPoint y: 206, distance: 67.3
click at [330, 206] on div "180K 75K 245K 189K 240K 265K 140K 395K 295K 165K 525K 375K" at bounding box center [364, 143] width 276 height 191
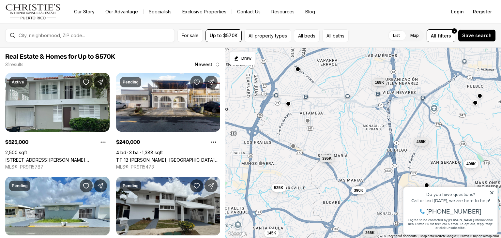
drag, startPoint x: 327, startPoint y: 122, endPoint x: 360, endPoint y: 136, distance: 36.4
click at [360, 136] on div "240K 265K 395K 295K 498K 540K 485K 355K 390K 525K 145K 169K" at bounding box center [364, 143] width 276 height 191
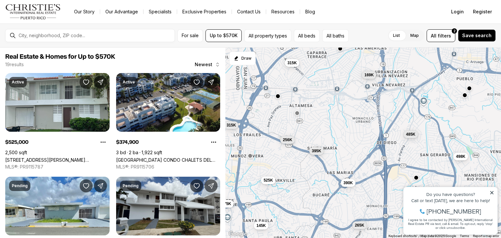
drag, startPoint x: 363, startPoint y: 135, endPoint x: 352, endPoint y: 127, distance: 13.9
click at [352, 127] on div "265K 395K 498K 485K 390K 525K 145K 256K 315K 169K 375K 315K" at bounding box center [364, 143] width 276 height 191
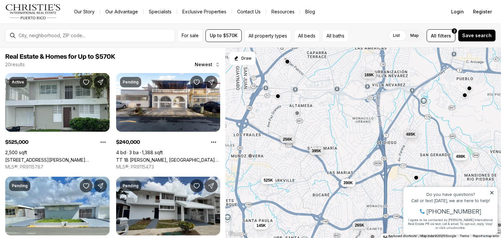
click at [286, 141] on span "256K" at bounding box center [287, 138] width 9 height 5
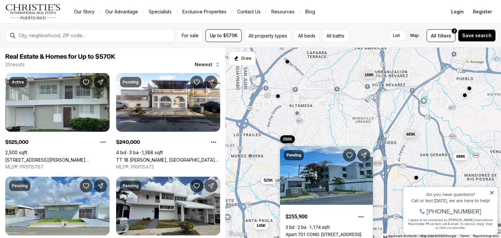
click at [335, 232] on link "Apart 701 COND. PORTALES DE ALHELÍ #701, GUAYNABO PR, 00969" at bounding box center [324, 234] width 76 height 5
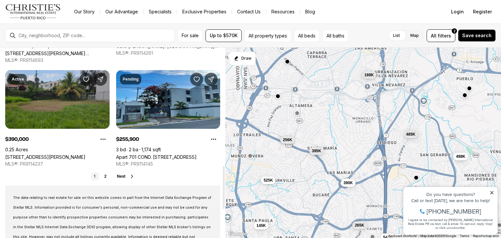
scroll to position [522, 0]
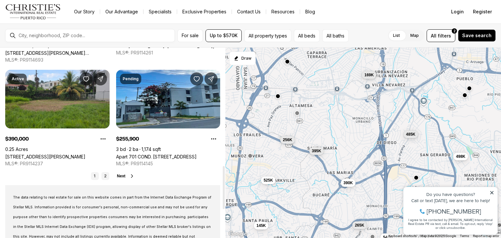
click at [105, 177] on link "2" at bounding box center [106, 176] width 8 height 8
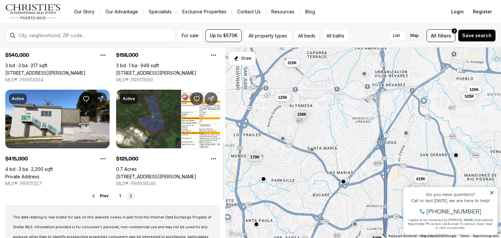
scroll to position [326, 0]
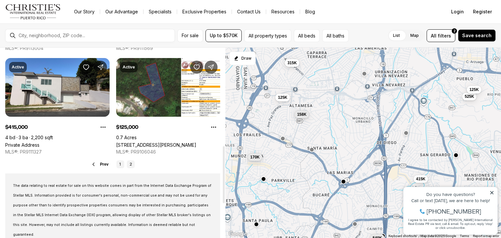
click at [119, 163] on link "1" at bounding box center [121, 165] width 8 height 8
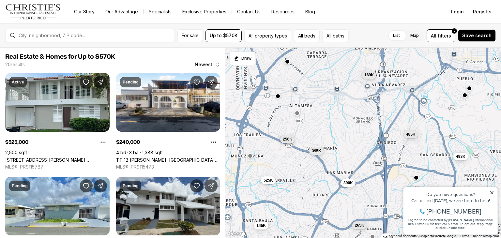
click at [287, 139] on span "256K" at bounding box center [287, 138] width 9 height 5
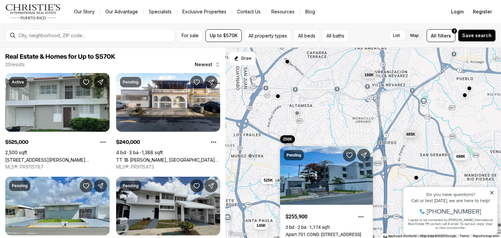
click at [319, 123] on div "525K 240K 265K 395K 498K 169K 540K 485K 355K 145K 390K 256K" at bounding box center [364, 143] width 276 height 191
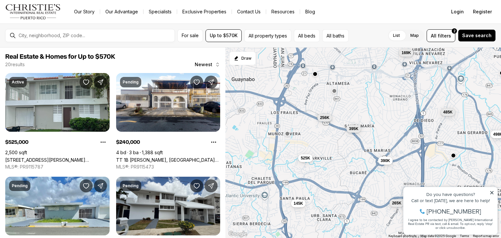
drag, startPoint x: 337, startPoint y: 127, endPoint x: 366, endPoint y: 107, distance: 35.1
click at [372, 105] on div "525K 240K 265K 395K 498K 169K 540K 485K 355K 145K 390K 256K" at bounding box center [364, 143] width 276 height 191
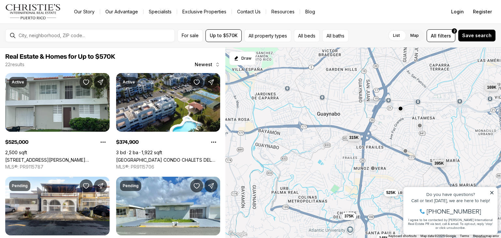
drag, startPoint x: 348, startPoint y: 106, endPoint x: 441, endPoint y: 141, distance: 99.0
click at [441, 141] on div "525K 240K 265K 395K 498K 169K 540K 485K 145K 390K 375K 315K" at bounding box center [364, 143] width 276 height 191
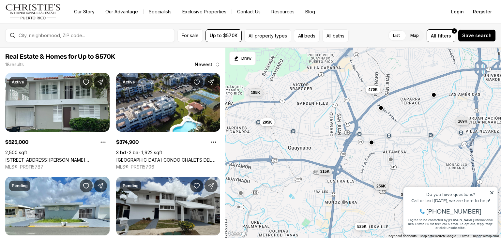
drag, startPoint x: 353, startPoint y: 150, endPoint x: 323, endPoint y: 184, distance: 45.4
click at [323, 184] on div "525K 265K 395K 169K 145K 390K 256K 375K 315K 185K 470K 295K" at bounding box center [364, 143] width 276 height 191
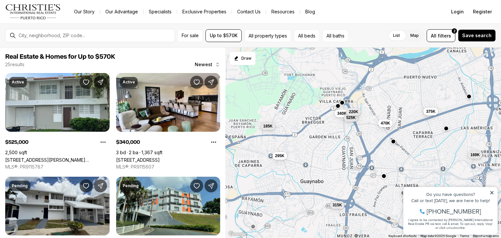
drag, startPoint x: 315, startPoint y: 97, endPoint x: 329, endPoint y: 132, distance: 37.6
click at [329, 132] on div "525K 395K 169K 315K 185K 470K 295K 340K 525K 485K 220K 375K" at bounding box center [364, 143] width 276 height 191
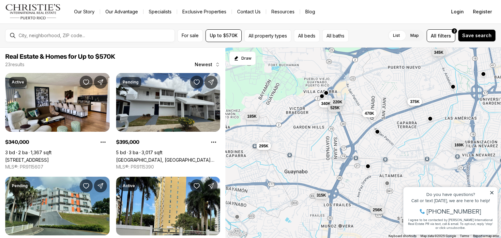
drag, startPoint x: 356, startPoint y: 132, endPoint x: 338, endPoint y: 121, distance: 21.3
click at [338, 121] on div "395K 169K 256K 315K 185K 470K 295K 340K 525K 220K 375K 345K" at bounding box center [364, 143] width 276 height 191
click at [339, 101] on span "220K" at bounding box center [337, 101] width 9 height 5
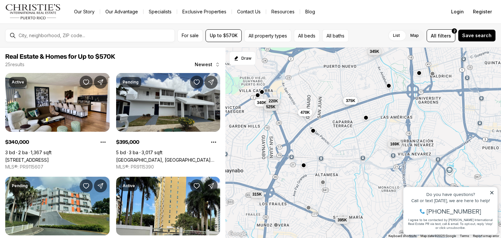
drag, startPoint x: 378, startPoint y: 90, endPoint x: 313, endPoint y: 89, distance: 65.0
click at [313, 89] on div "395K 169K 315K 185K 470K 295K 340K 525K 220K 375K 345K 485K" at bounding box center [364, 143] width 276 height 191
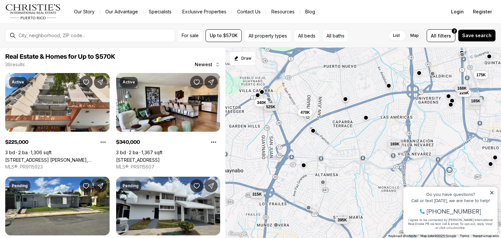
click at [345, 99] on button "button" at bounding box center [345, 99] width 5 height 5
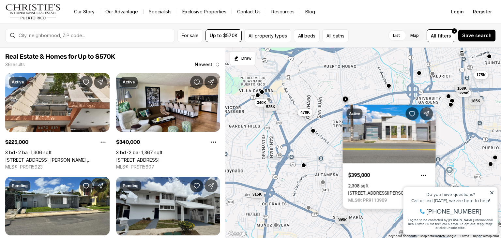
click at [377, 191] on link "614 AVENIDA DE DIEGO, SAN JUAN PR, 00921" at bounding box center [385, 193] width 75 height 5
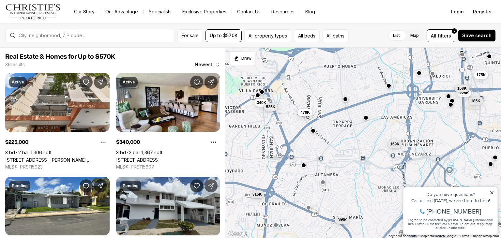
click at [346, 99] on button "button" at bounding box center [345, 99] width 5 height 5
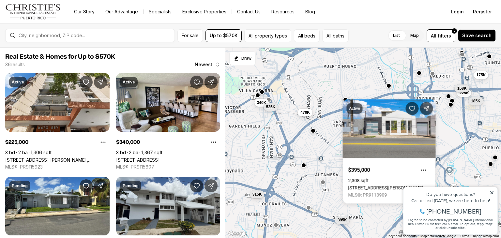
click at [346, 84] on div "225K 340K 185K 395K 175K 168K 470K 315K 498K 169K 525K 485K" at bounding box center [364, 143] width 276 height 191
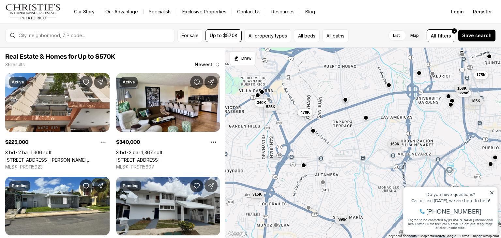
click at [389, 87] on button "button" at bounding box center [389, 85] width 5 height 5
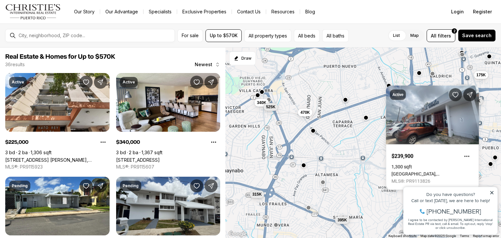
click at [372, 81] on div "225K 340K 185K 395K 175K 168K 470K 315K 498K 169K 525K 485K" at bounding box center [364, 143] width 276 height 191
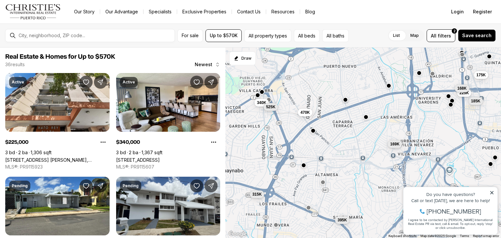
click at [367, 117] on button "button" at bounding box center [366, 116] width 5 height 5
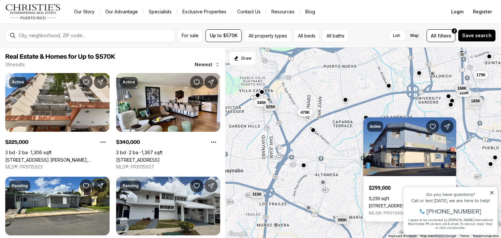
click at [313, 131] on button "button" at bounding box center [313, 129] width 5 height 5
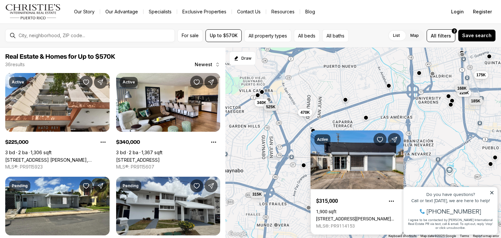
click at [333, 98] on div "225K 340K 185K 395K 175K 168K 470K 315K 498K 169K 525K 485K" at bounding box center [364, 143] width 276 height 191
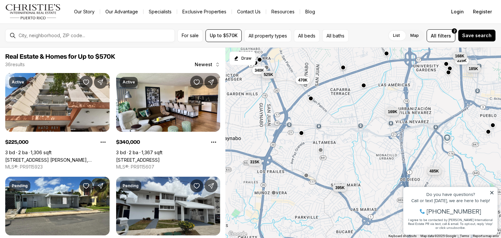
drag, startPoint x: 369, startPoint y: 163, endPoint x: 366, endPoint y: 121, distance: 41.6
click at [366, 121] on div "225K 340K 185K 395K 175K 168K 470K 315K 498K 169K 525K 485K" at bounding box center [364, 143] width 276 height 191
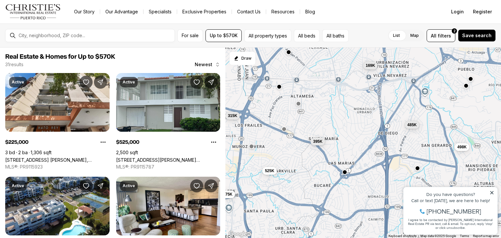
drag, startPoint x: 356, startPoint y: 153, endPoint x: 335, endPoint y: 114, distance: 45.0
click at [335, 114] on div "225K 340K 185K 395K 470K 315K 498K 169K 525K 485K 525K 375K" at bounding box center [364, 143] width 276 height 191
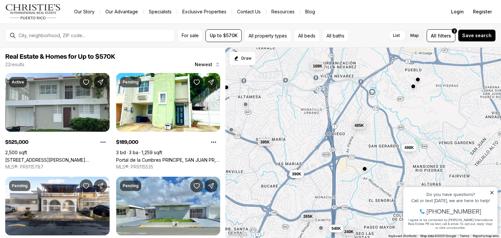
drag, startPoint x: 421, startPoint y: 146, endPoint x: 368, endPoint y: 147, distance: 53.9
click at [368, 147] on div "395K 498K 169K 485K 525K 390K 189K 240K 265K 540K 355K 145K" at bounding box center [364, 143] width 276 height 191
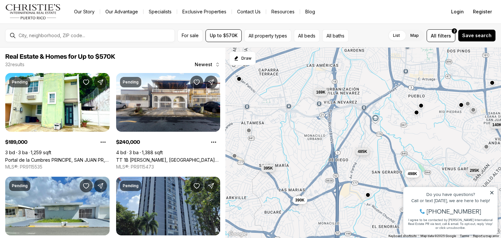
drag, startPoint x: 376, startPoint y: 139, endPoint x: 379, endPoint y: 166, distance: 27.3
click at [379, 166] on div "395K 498K 169K 485K 390K 189K 240K 265K 540K 355K 140K 295K" at bounding box center [364, 143] width 276 height 191
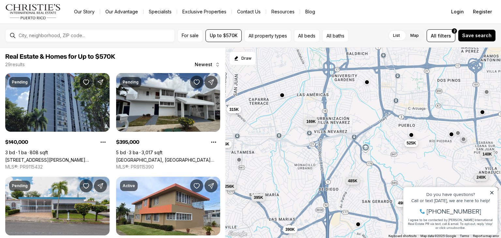
drag, startPoint x: 367, startPoint y: 76, endPoint x: 363, endPoint y: 88, distance: 12.1
click at [356, 105] on div "395K 498K 169K 485K 256K 315K 525K 390K 140K 295K 240K 125K" at bounding box center [364, 143] width 276 height 191
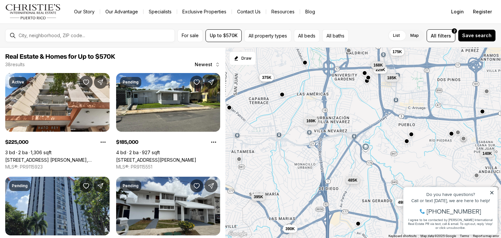
click at [367, 82] on button "button" at bounding box center [366, 80] width 5 height 5
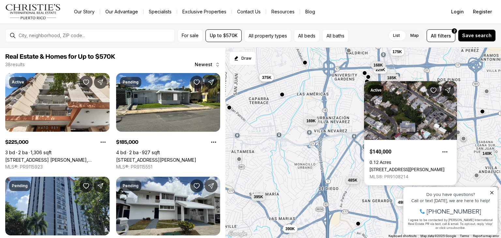
click at [370, 77] on button "button" at bounding box center [368, 76] width 5 height 5
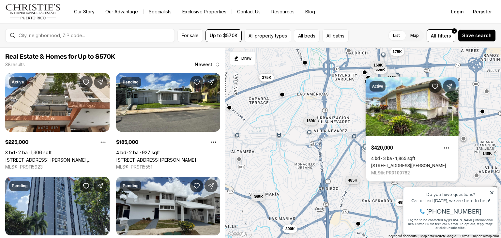
click at [364, 72] on button "button" at bounding box center [364, 72] width 5 height 5
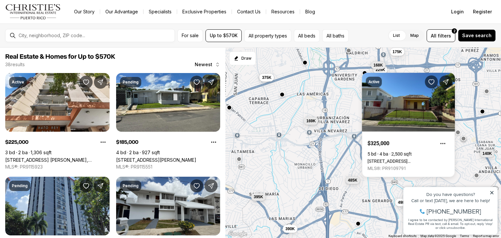
click at [351, 99] on div "395K 498K 169K 485K 390K 140K 295K 225K 185K 175K 168K 375K" at bounding box center [364, 143] width 276 height 191
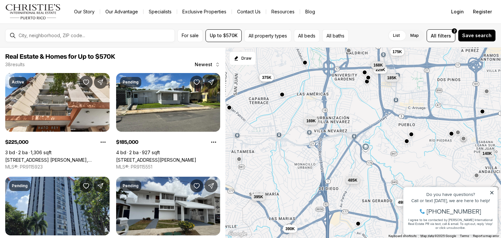
click at [365, 73] on button "button" at bounding box center [364, 72] width 5 height 5
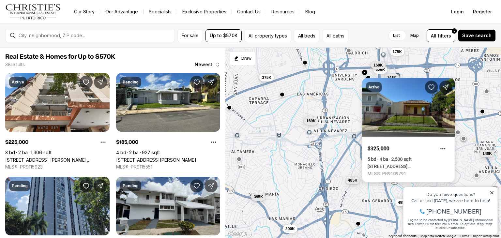
click at [420, 164] on link "239 AV. LAS MARIAS, SAN JUAN PR, 00918" at bounding box center [409, 166] width 82 height 5
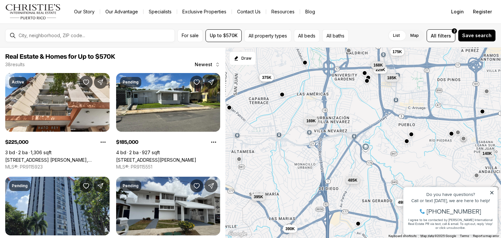
click at [367, 81] on button "button" at bounding box center [366, 80] width 5 height 5
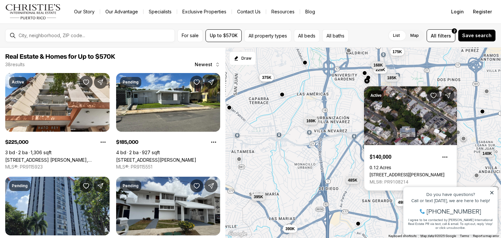
click at [406, 172] on link "M20 CORNELL STREET, SAN JUAN PR, 00927" at bounding box center [407, 174] width 75 height 5
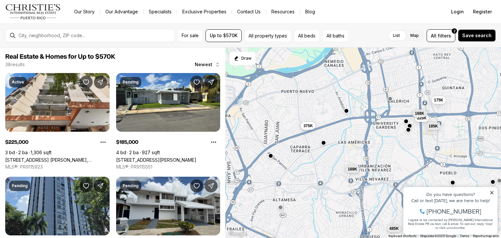
drag, startPoint x: 766, startPoint y: 307, endPoint x: 416, endPoint y: 178, distance: 373.2
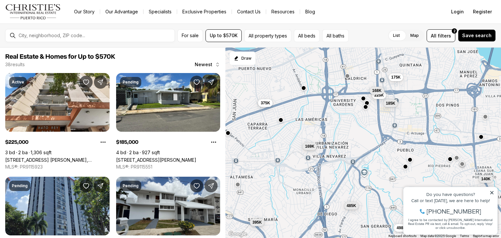
click at [364, 154] on div "225K 185K 140K 395K 175K 168K 295K 498K 169K 485K 375K 390K" at bounding box center [364, 143] width 276 height 191
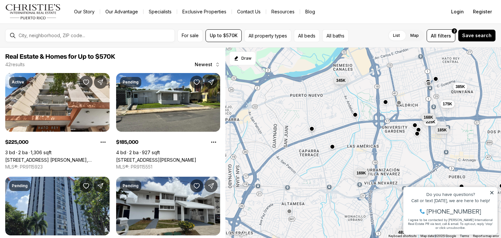
drag, startPoint x: 303, startPoint y: 81, endPoint x: 356, endPoint y: 109, distance: 59.6
click at [356, 109] on div "225K 185K 140K 395K 175K 168K 295K 498K 169K 485K 345K 385K" at bounding box center [364, 143] width 276 height 191
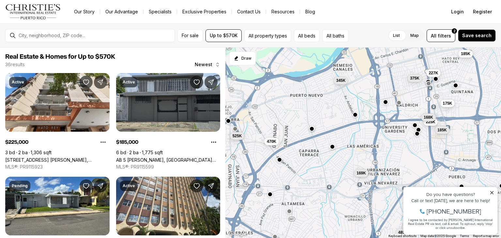
click at [450, 104] on span "175K" at bounding box center [447, 103] width 9 height 5
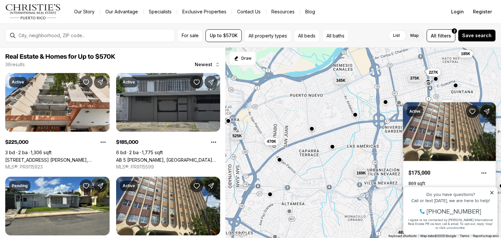
click at [436, 72] on span "227K" at bounding box center [433, 72] width 9 height 5
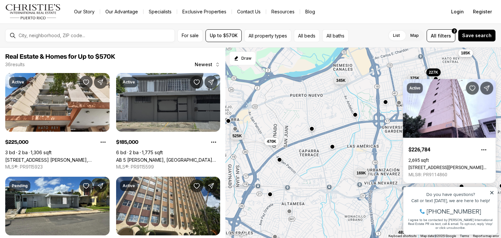
click at [465, 54] on span "185K" at bounding box center [465, 53] width 9 height 5
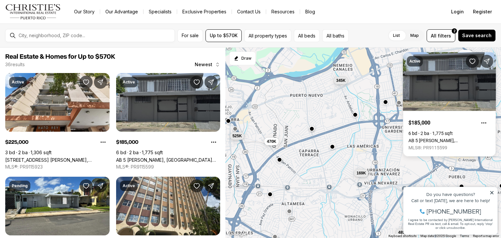
click at [355, 97] on div "225K 185K 175K 168K 169K 485K 345K 185K 375K 470K 525K 227K" at bounding box center [364, 143] width 276 height 191
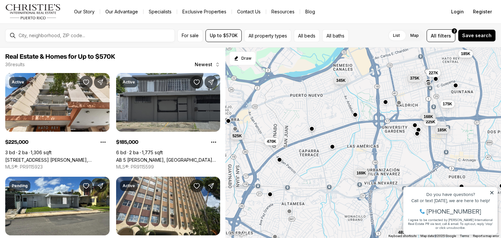
click at [428, 115] on span "168K" at bounding box center [428, 116] width 9 height 5
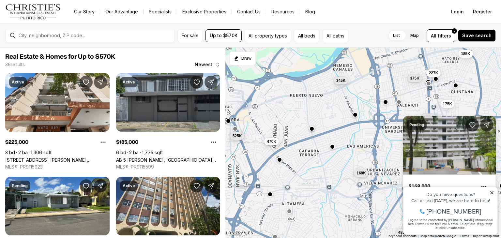
click at [397, 103] on button "button" at bounding box center [399, 101] width 5 height 5
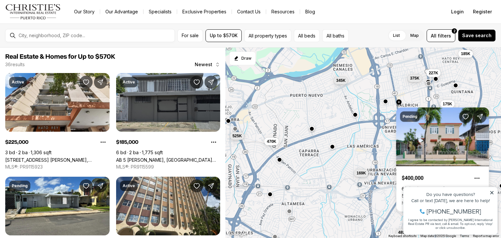
click at [385, 102] on button "button" at bounding box center [385, 101] width 5 height 5
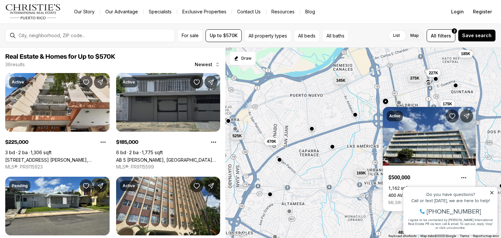
click at [420, 95] on div "225K 185K 175K 168K 169K 485K 345K 185K 375K 470K 525K 227K" at bounding box center [364, 143] width 276 height 191
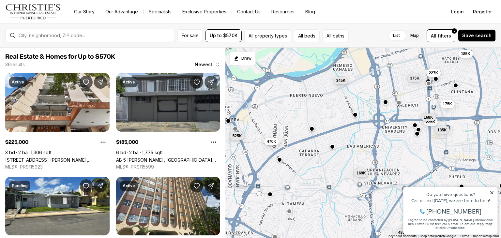
click at [428, 80] on button "button" at bounding box center [428, 80] width 5 height 5
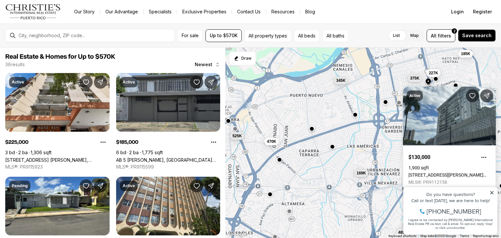
click at [359, 97] on div "225K 185K 175K 168K 169K 485K 345K 185K 375K 470K 525K 227K" at bounding box center [364, 143] width 276 height 191
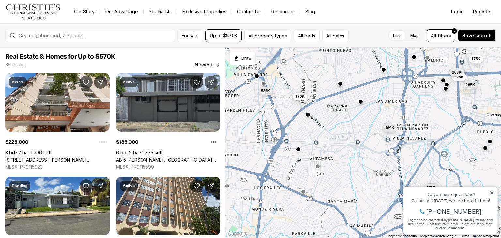
drag, startPoint x: 341, startPoint y: 166, endPoint x: 370, endPoint y: 118, distance: 56.2
click at [370, 118] on div "225K 185K 175K 168K 169K 485K 345K 185K 375K 470K 525K 227K" at bounding box center [364, 143] width 276 height 191
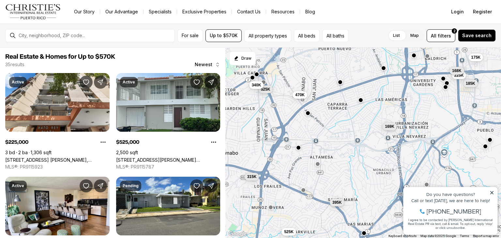
click at [319, 166] on div at bounding box center [317, 164] width 5 height 5
click at [317, 164] on button "button" at bounding box center [317, 163] width 5 height 5
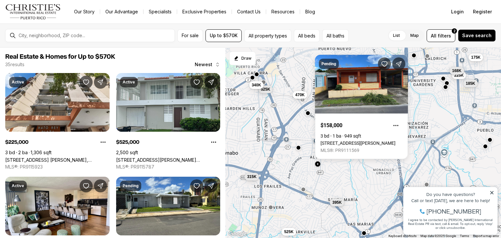
click at [304, 192] on div at bounding box center [303, 189] width 5 height 5
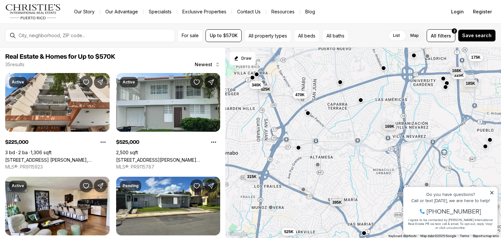
click at [303, 189] on button "button" at bounding box center [303, 189] width 5 height 5
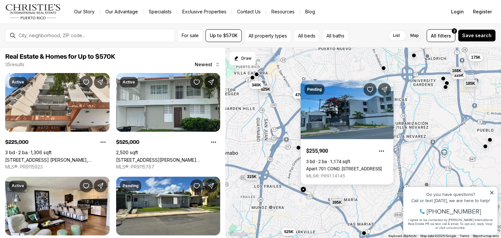
click at [327, 193] on div "225K 185K 175K 168K 169K 470K 525K 525K 340K 395K 315K 498K" at bounding box center [364, 143] width 276 height 191
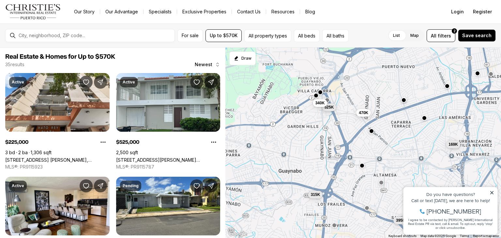
drag, startPoint x: 294, startPoint y: 124, endPoint x: 359, endPoint y: 143, distance: 66.9
click at [359, 143] on div "225K 185K 175K 168K 169K 470K 525K 525K 340K 395K 315K 498K" at bounding box center [364, 143] width 276 height 191
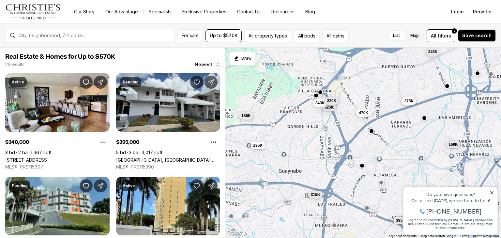
click at [332, 99] on span "220K" at bounding box center [331, 100] width 9 height 5
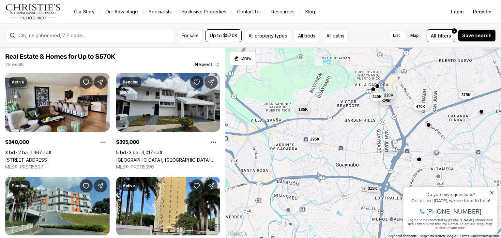
drag, startPoint x: 294, startPoint y: 149, endPoint x: 351, endPoint y: 142, distance: 57.9
click at [351, 142] on div "169K 485K 375K 470K 525K 220K 340K 395K 315K 185K 295K 345K" at bounding box center [364, 143] width 276 height 191
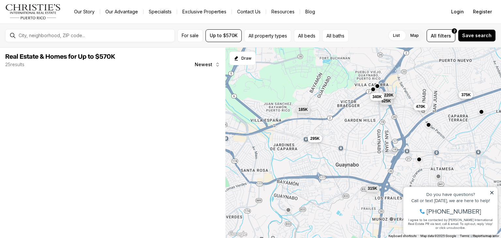
click at [318, 139] on span "295K" at bounding box center [314, 138] width 9 height 5
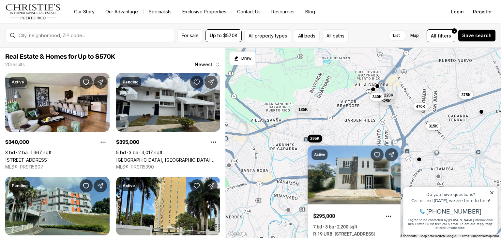
click at [346, 231] on link "R-19 URB. [STREET_ADDRESS]" at bounding box center [344, 233] width 62 height 5
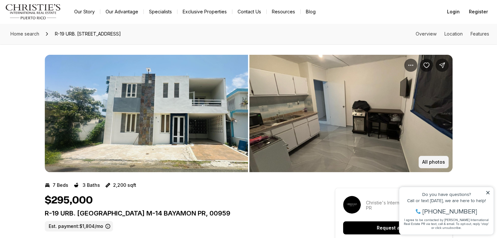
click at [431, 164] on p "All photos" at bounding box center [433, 162] width 23 height 5
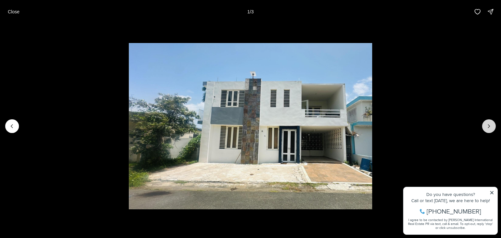
click at [491, 127] on icon "Next slide" at bounding box center [489, 126] width 7 height 7
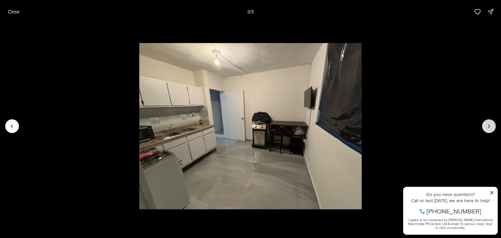
click at [491, 127] on icon "Next slide" at bounding box center [489, 126] width 7 height 7
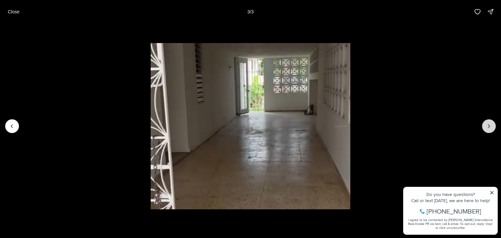
click at [491, 127] on div at bounding box center [490, 126] width 14 height 14
click at [490, 129] on div at bounding box center [490, 126] width 14 height 14
click at [15, 12] on p "Close" at bounding box center [14, 11] width 12 height 5
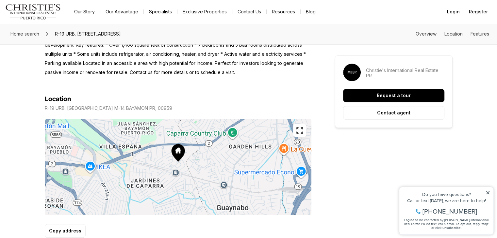
scroll to position [326, 0]
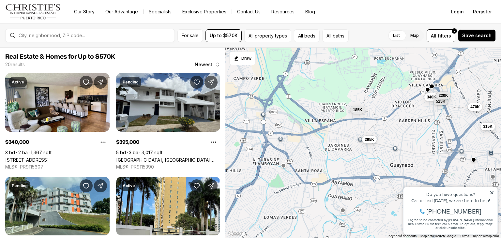
drag, startPoint x: 351, startPoint y: 135, endPoint x: 406, endPoint y: 135, distance: 55.2
click at [406, 135] on div "340K 395K 185K 470K 315K 525K 295K 220K 375K 256K 315K 170K" at bounding box center [364, 143] width 276 height 191
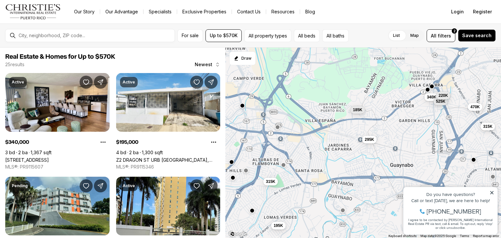
click at [283, 165] on button "button" at bounding box center [283, 164] width 5 height 5
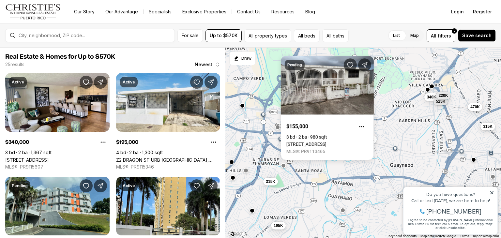
click at [294, 186] on div "340K 185K 470K 315K 525K 295K 220K 256K 315K 170K 195K 315K" at bounding box center [364, 143] width 276 height 191
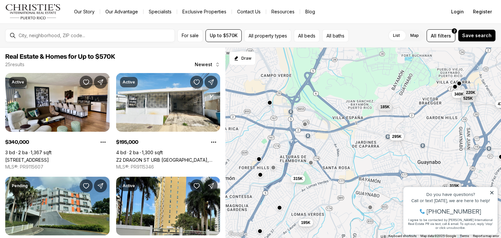
drag, startPoint x: 285, startPoint y: 177, endPoint x: 313, endPoint y: 174, distance: 28.6
click at [313, 174] on div "340K 185K 470K 315K 525K 295K 220K 256K 315K 170K 195K 315K" at bounding box center [364, 143] width 276 height 191
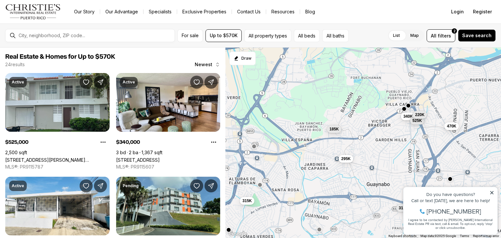
drag, startPoint x: 375, startPoint y: 130, endPoint x: 321, endPoint y: 153, distance: 59.1
click at [321, 153] on div "340K 185K 470K 315K 525K 295K 220K 170K 195K 315K 525K 215K" at bounding box center [364, 143] width 276 height 191
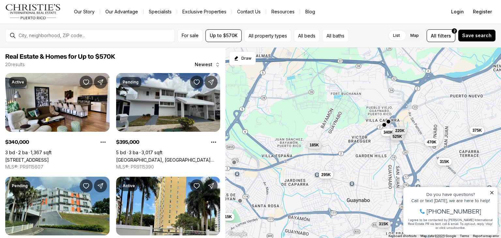
drag, startPoint x: 370, startPoint y: 113, endPoint x: 356, endPoint y: 125, distance: 19.0
click at [356, 125] on div "340K 185K 470K 315K 525K 295K 220K 315K 395K 375K 256K 315K" at bounding box center [364, 143] width 276 height 191
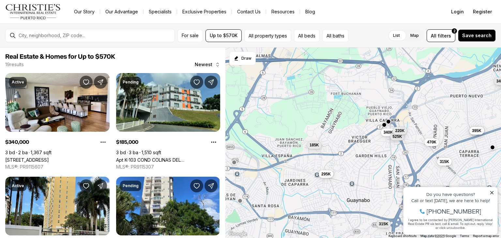
click at [325, 175] on span "295K" at bounding box center [326, 174] width 9 height 5
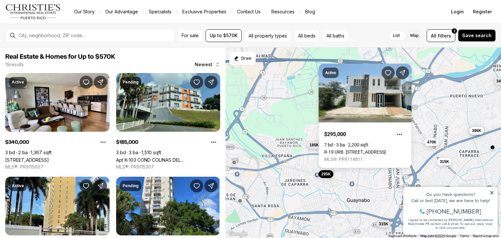
click at [301, 107] on div "340K 185K 470K 315K 525K 295K 220K 375K 395K 256K 315K 345K" at bounding box center [364, 143] width 276 height 191
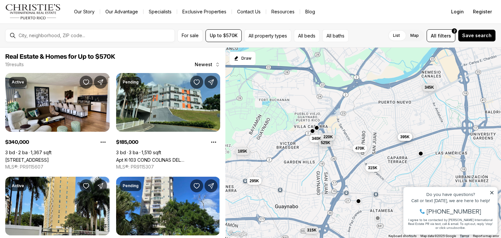
drag, startPoint x: 353, startPoint y: 99, endPoint x: 281, endPoint y: 106, distance: 72.1
click at [281, 106] on div "340K 185K 470K 315K 525K 295K 220K 375K 395K 256K 315K 345K" at bounding box center [364, 143] width 276 height 191
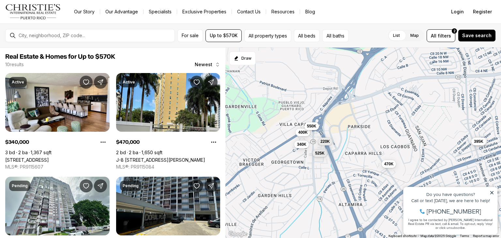
drag, startPoint x: 337, startPoint y: 118, endPoint x: 386, endPoint y: 109, distance: 50.0
click at [386, 109] on div "340K 470K 525K 220K 400K 550K 375K 395K 315K 299K" at bounding box center [364, 143] width 276 height 191
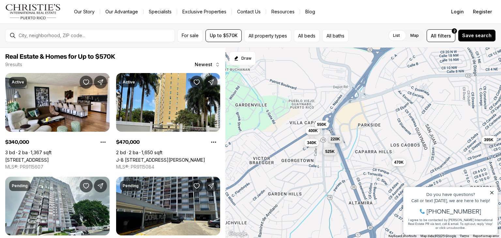
click at [339, 139] on span "220K" at bounding box center [335, 138] width 9 height 5
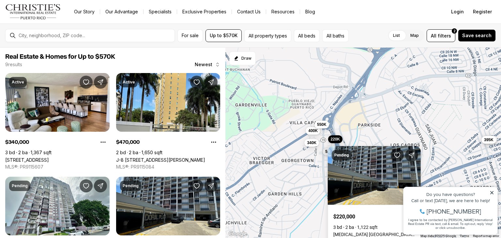
click at [368, 118] on div "340K 470K 525K 220K 400K 550K 375K 395K 315K" at bounding box center [364, 143] width 276 height 191
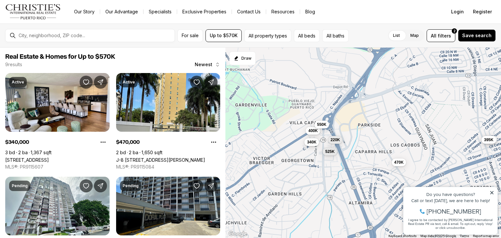
click at [313, 145] on button "340K" at bounding box center [312, 142] width 15 height 8
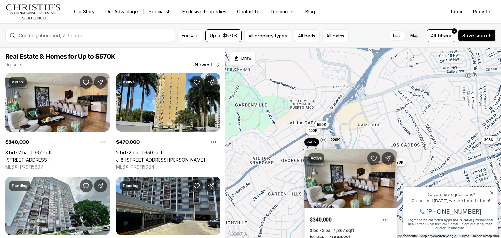
click at [400, 126] on div "340K 470K 525K 220K 400K 550K 375K 395K 315K" at bounding box center [364, 143] width 276 height 191
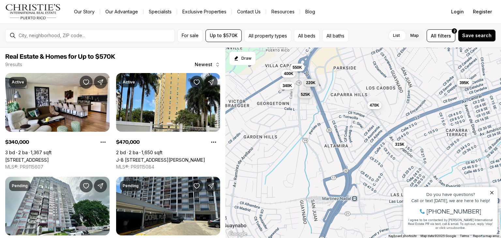
drag, startPoint x: 375, startPoint y: 162, endPoint x: 351, endPoint y: 103, distance: 63.4
click at [351, 103] on div "340K 470K 525K 220K 400K 550K 375K 395K 315K" at bounding box center [364, 143] width 276 height 191
click at [402, 144] on span "315K" at bounding box center [399, 143] width 9 height 5
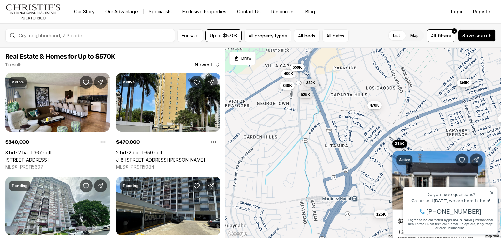
click at [426, 137] on div "340K 470K 525K 220K 400K 550K 375K 395K 315K 125K 299K" at bounding box center [364, 143] width 276 height 191
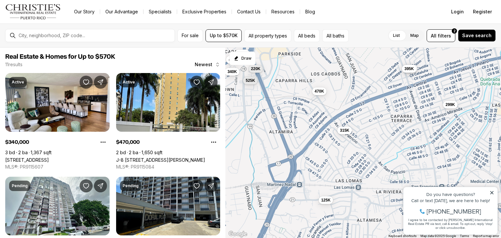
drag, startPoint x: 432, startPoint y: 140, endPoint x: 377, endPoint y: 126, distance: 56.3
click at [377, 126] on div "340K 470K 525K 220K 400K 550K 375K 395K 315K 125K 299K" at bounding box center [364, 143] width 276 height 191
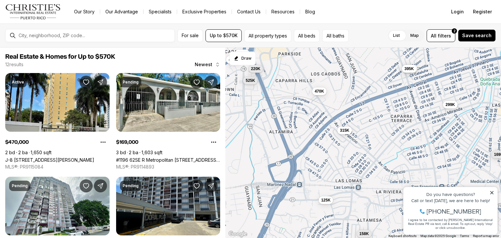
click at [494, 194] on icon at bounding box center [492, 193] width 5 height 5
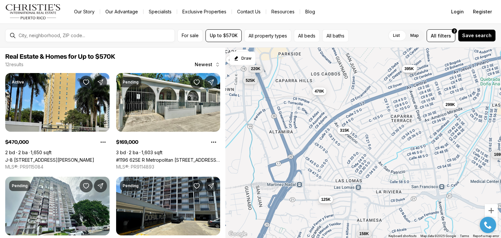
click at [326, 201] on span "125K" at bounding box center [325, 199] width 9 height 5
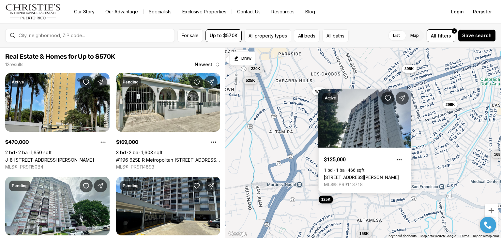
click at [435, 158] on div "470K 525K 220K 400K 550K 375K 395K 315K 125K 299K 169K 158K" at bounding box center [364, 143] width 276 height 191
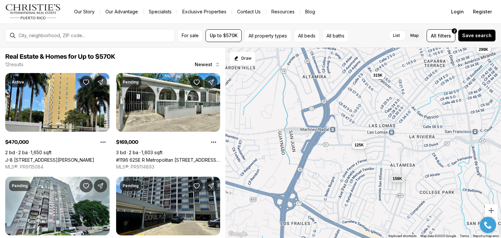
drag, startPoint x: 407, startPoint y: 177, endPoint x: 441, endPoint y: 120, distance: 65.8
click at [441, 120] on div "470K 525K 220K 400K 550K 375K 395K 315K 125K 299K 169K 158K" at bounding box center [364, 143] width 276 height 191
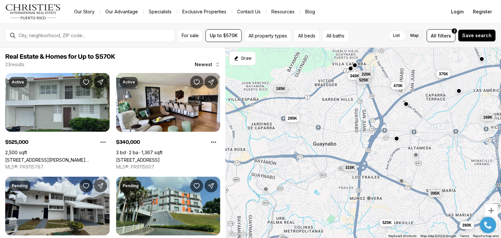
click at [417, 155] on button "button" at bounding box center [416, 154] width 5 height 5
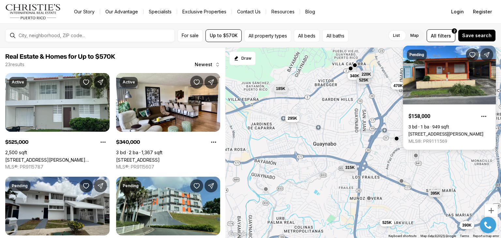
click at [438, 168] on div "315K 525K 340K 395K 185K 470K 169K 525K 295K 220K 375K 390K" at bounding box center [364, 143] width 276 height 191
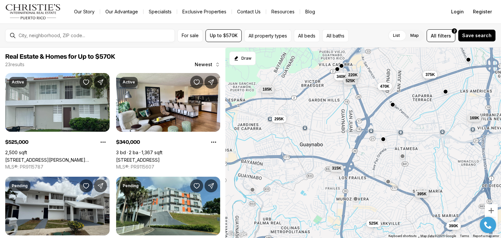
click at [434, 166] on div "315K 395K 525K 340K 185K 470K 169K 525K 295K 220K 375K 390K" at bounding box center [364, 143] width 276 height 191
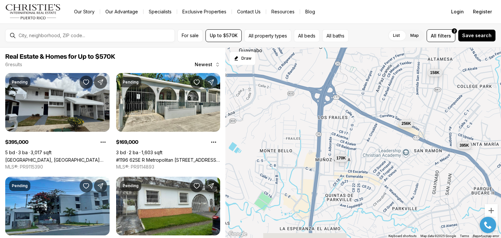
drag, startPoint x: 396, startPoint y: 193, endPoint x: 458, endPoint y: 118, distance: 97.6
click at [458, 118] on div "125K 158K 256K 395K 170K 169K" at bounding box center [364, 143] width 276 height 191
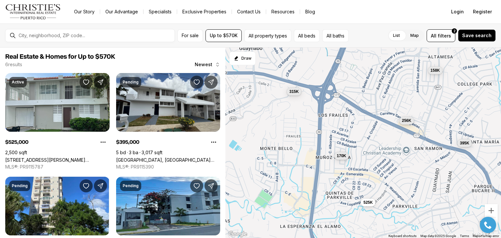
click at [406, 120] on span "256K" at bounding box center [406, 120] width 9 height 5
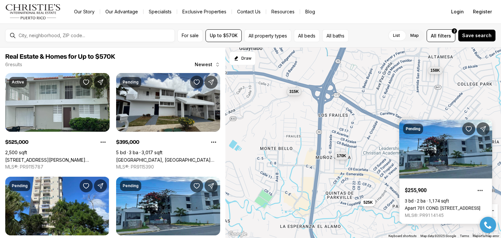
click at [420, 98] on div "158K 256K 395K 170K 525K 315K" at bounding box center [364, 143] width 276 height 191
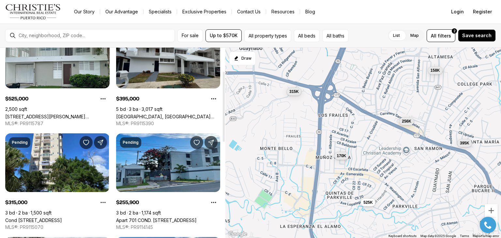
scroll to position [65, 0]
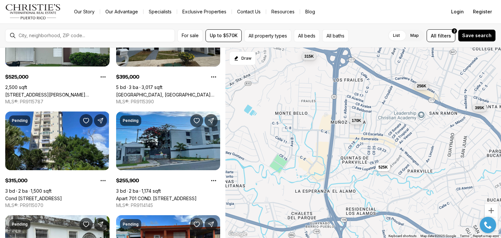
drag, startPoint x: 385, startPoint y: 173, endPoint x: 402, endPoint y: 120, distance: 55.5
click at [402, 120] on div "158K 256K 395K 170K 525K 315K" at bounding box center [364, 143] width 276 height 191
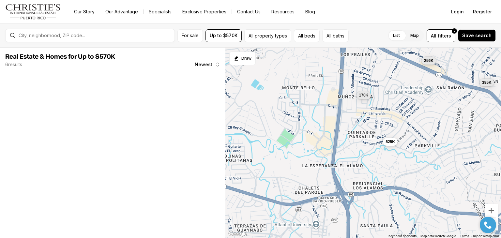
drag, startPoint x: 401, startPoint y: 171, endPoint x: 422, endPoint y: 123, distance: 52.2
click at [422, 123] on div "256K 395K 170K 525K" at bounding box center [364, 143] width 276 height 191
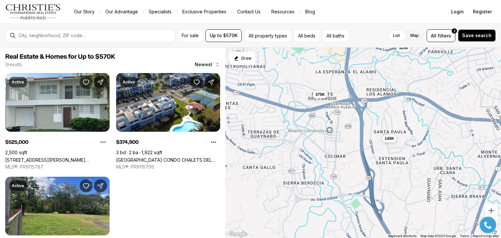
drag, startPoint x: 426, startPoint y: 180, endPoint x: 423, endPoint y: 134, distance: 46.7
click at [423, 134] on div "525K 375K 145K" at bounding box center [364, 143] width 276 height 191
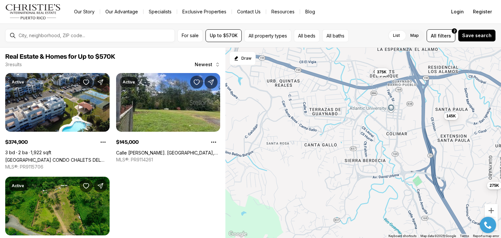
drag, startPoint x: 334, startPoint y: 140, endPoint x: 396, endPoint y: 119, distance: 65.5
click at [396, 119] on div "375K 145K 275K" at bounding box center [364, 143] width 276 height 191
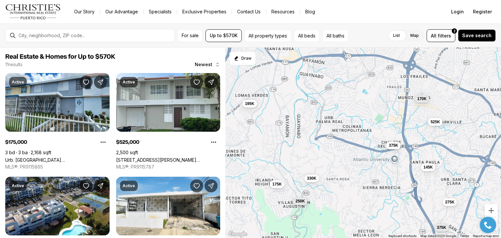
drag, startPoint x: 363, startPoint y: 131, endPoint x: 360, endPoint y: 191, distance: 59.8
click at [359, 190] on div "375K 145K 275K 375K 175K 525K 195K 330K 250K 170K 410K" at bounding box center [364, 143] width 276 height 191
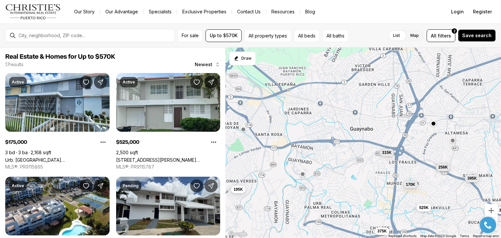
drag, startPoint x: 345, startPoint y: 120, endPoint x: 337, endPoint y: 190, distance: 70.7
click at [337, 190] on div "375K 145K 175K 525K 195K 330K 250K 170K 395K 315K 390K 256K" at bounding box center [364, 143] width 276 height 191
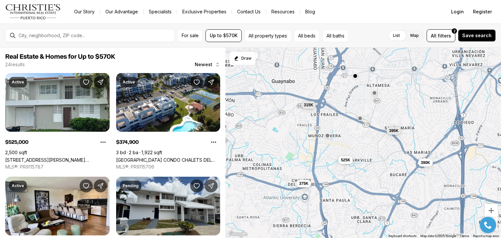
drag, startPoint x: 424, startPoint y: 188, endPoint x: 342, endPoint y: 126, distance: 103.7
click at [342, 126] on div "375K 525K 395K 315K 390K 340K 185K 470K 525K 295K 220K 375K" at bounding box center [364, 143] width 276 height 191
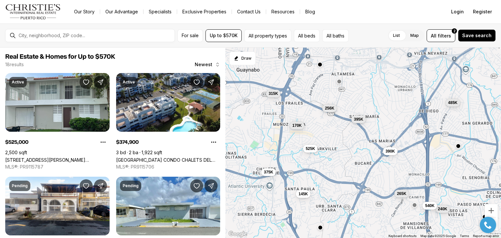
drag, startPoint x: 408, startPoint y: 118, endPoint x: 396, endPoint y: 120, distance: 12.2
click at [396, 120] on div "375K 525K 170K 395K 315K 390K 256K 240K 265K 540K 485K 145K" at bounding box center [364, 143] width 276 height 191
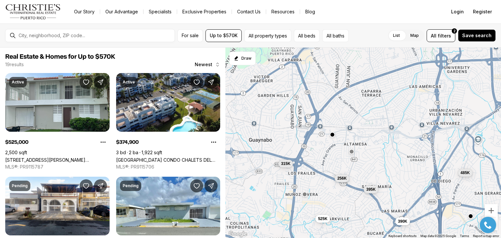
drag, startPoint x: 385, startPoint y: 96, endPoint x: 397, endPoint y: 164, distance: 69.1
click at [397, 166] on div "375K 525K 395K 315K 390K 256K 240K 265K 540K 485K 145K 498K" at bounding box center [364, 143] width 276 height 191
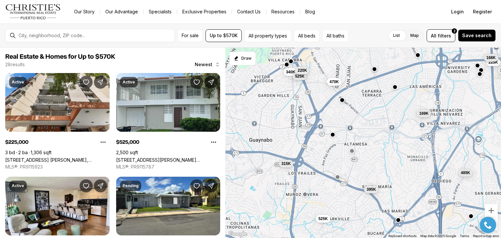
click at [351, 152] on button "button" at bounding box center [352, 150] width 5 height 5
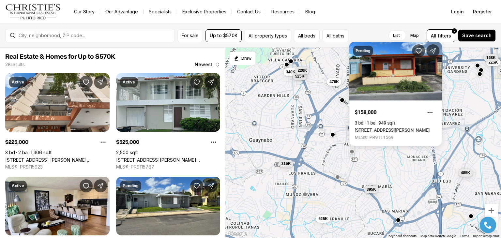
click at [390, 170] on div "525K 395K 315K 485K 225K 340K 185K 168K 470K 169K 525K 220K" at bounding box center [364, 143] width 276 height 191
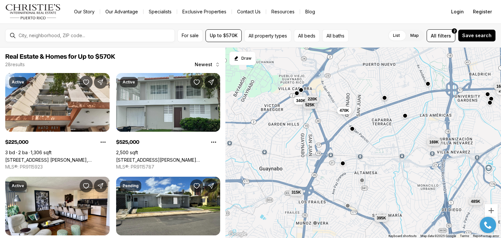
drag, startPoint x: 367, startPoint y: 127, endPoint x: 377, endPoint y: 157, distance: 31.9
click at [377, 157] on div "525K 395K 315K 485K 225K 340K 185K 168K 470K 169K 525K 220K" at bounding box center [364, 143] width 276 height 191
